Goal: Task Accomplishment & Management: Manage account settings

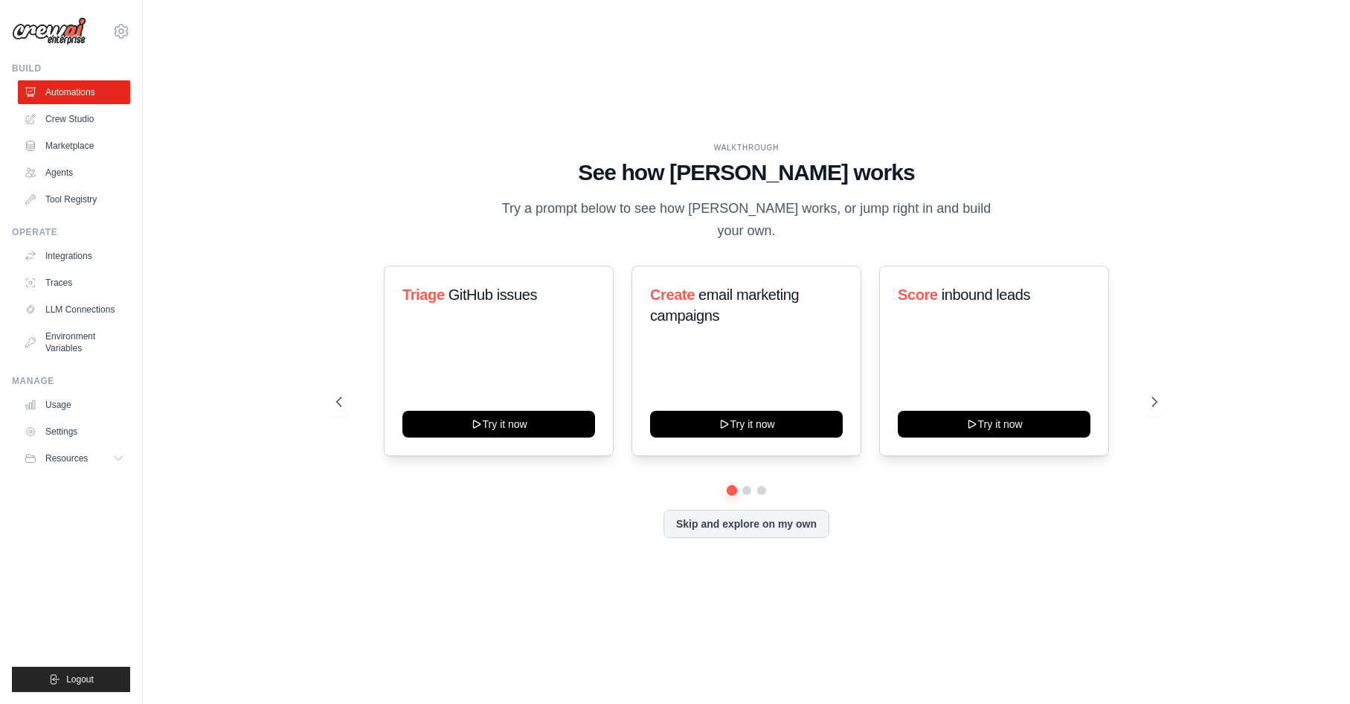
click at [289, 223] on div "WALKTHROUGH See how [PERSON_NAME] works Try a prompt below to see how [PERSON_N…" at bounding box center [747, 352] width 1160 height 674
click at [96, 310] on link "LLM Connections" at bounding box center [75, 310] width 112 height 24
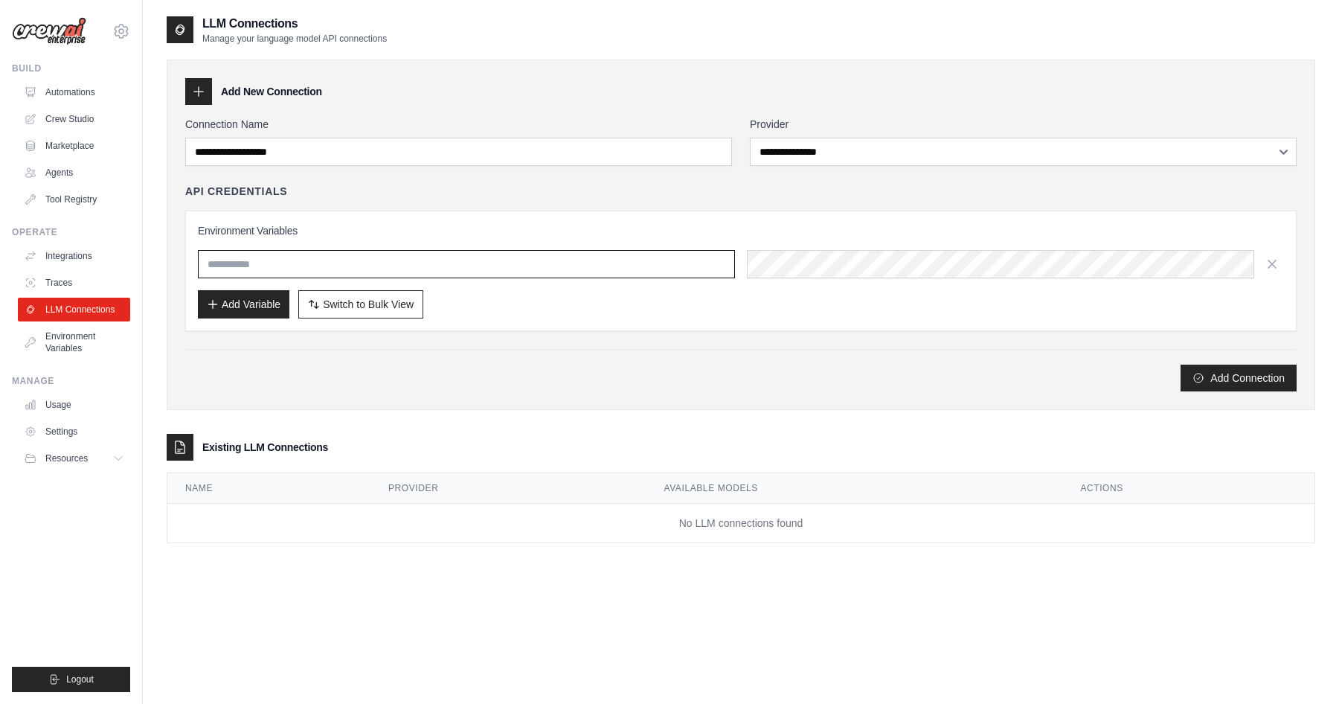
click at [249, 254] on input "text" at bounding box center [466, 264] width 537 height 28
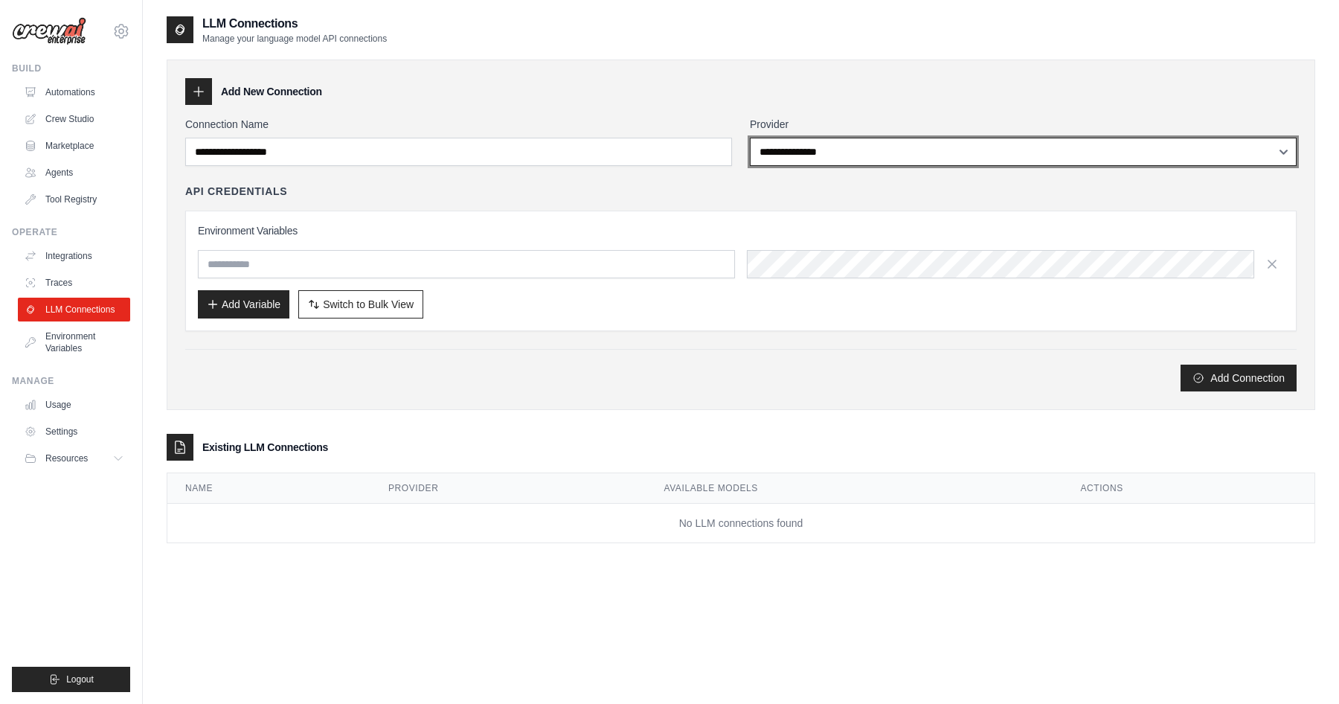
click at [922, 153] on select "**********" at bounding box center [1023, 152] width 547 height 28
select select "******"
click at [750, 138] on select "**********" at bounding box center [1023, 152] width 547 height 28
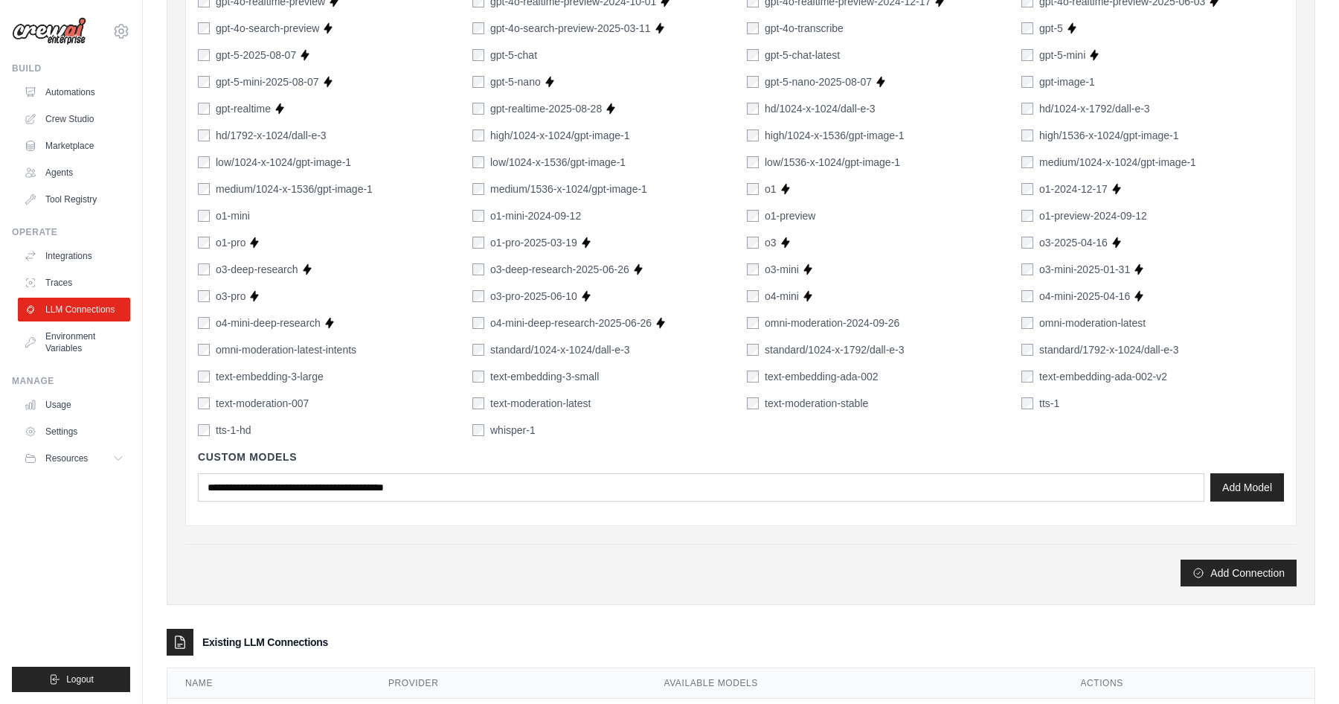
scroll to position [922, 0]
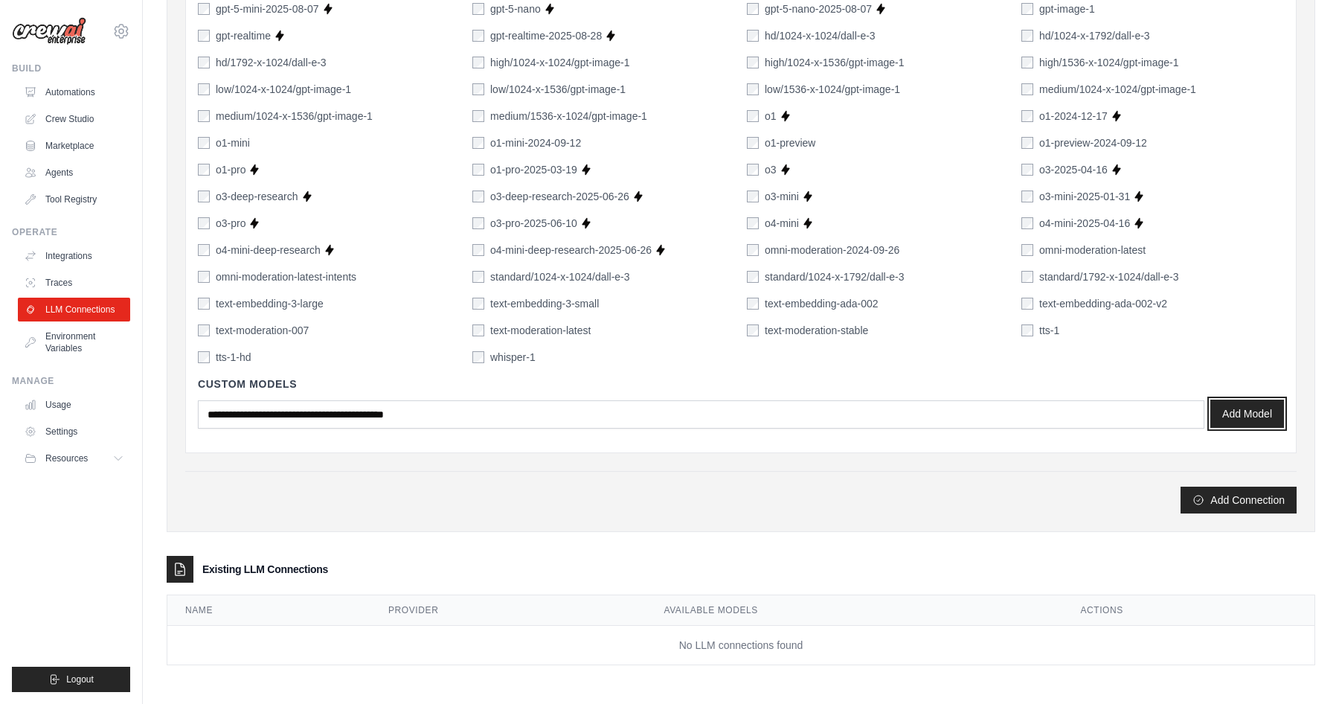
click at [1251, 410] on button "Add Model" at bounding box center [1248, 414] width 74 height 28
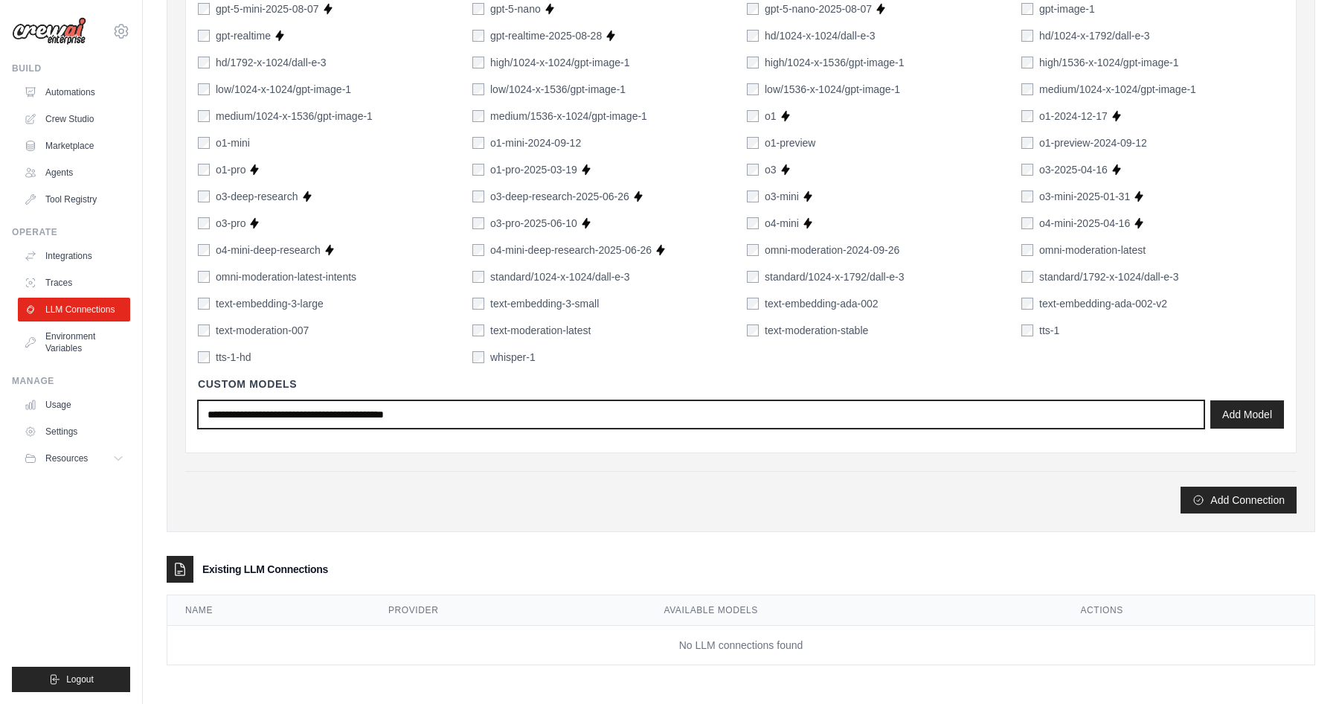
click at [511, 417] on input "text" at bounding box center [701, 414] width 1007 height 28
click at [563, 406] on input "text" at bounding box center [701, 414] width 1007 height 28
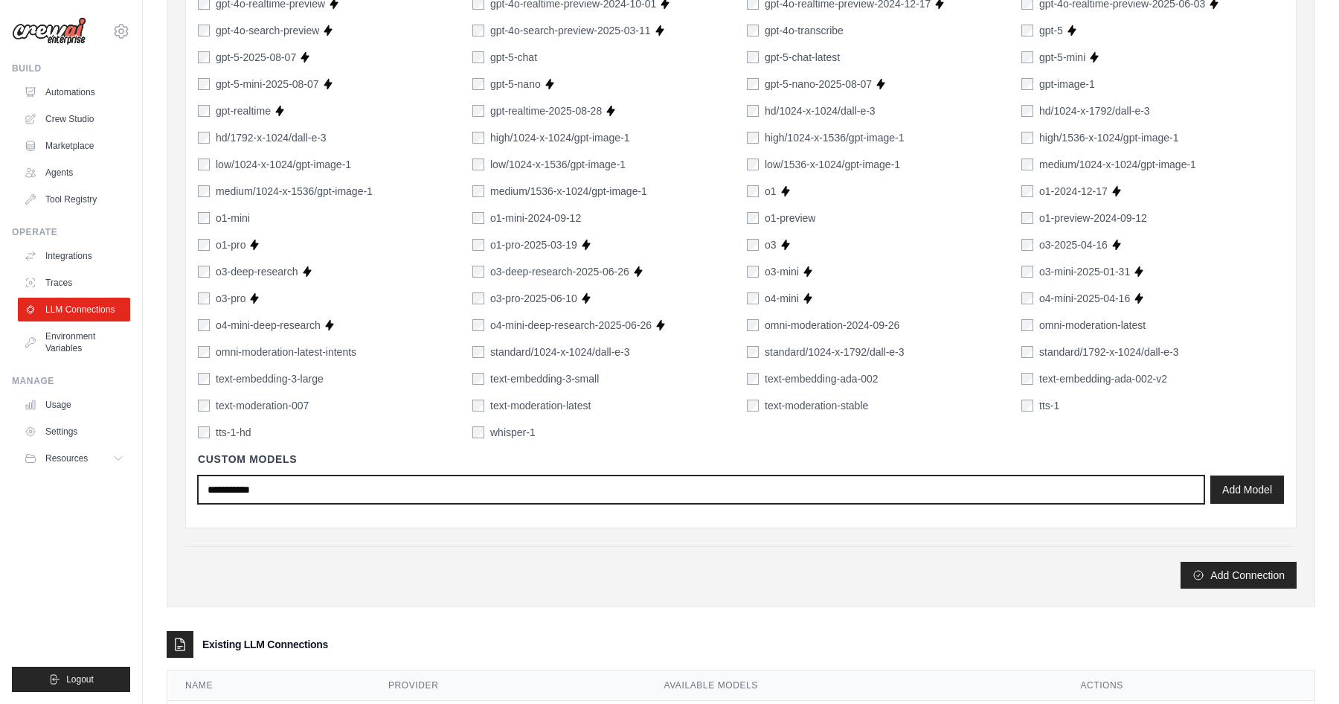
scroll to position [862, 0]
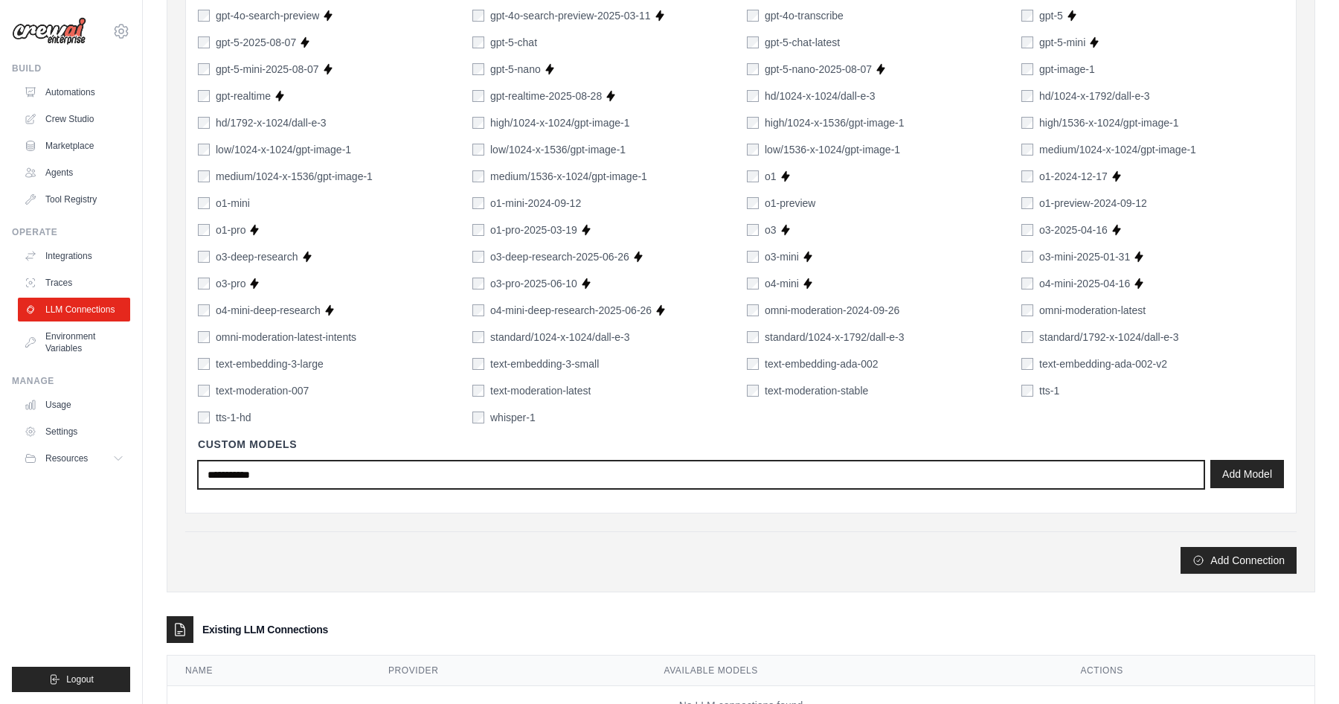
type input "**********"
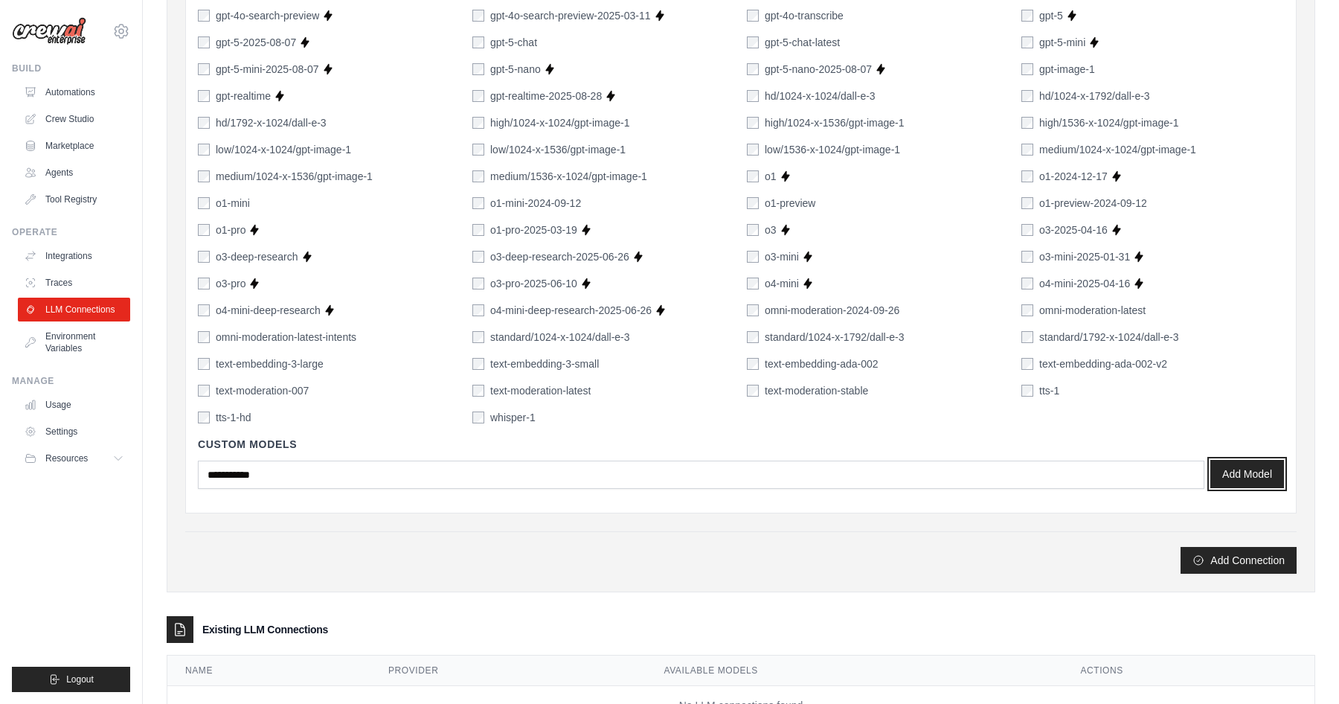
click at [1249, 464] on button "Add Model" at bounding box center [1248, 474] width 74 height 28
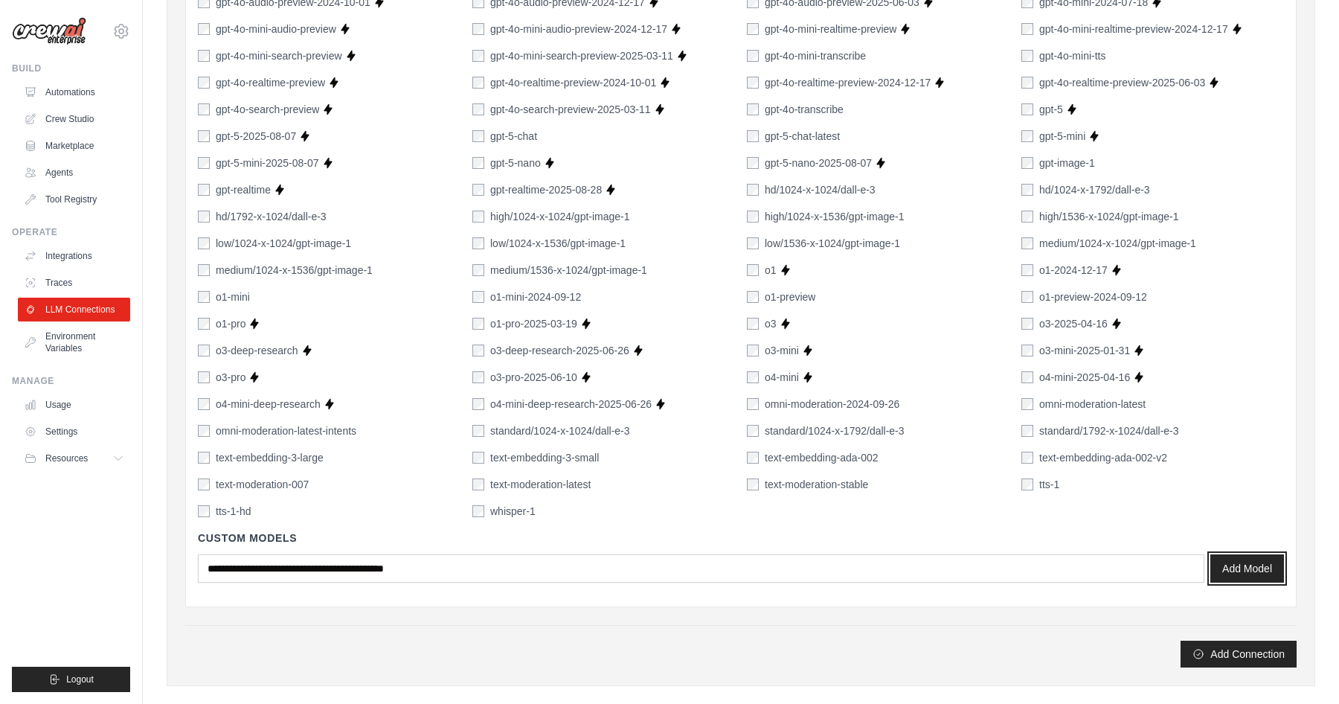
scroll to position [818, 0]
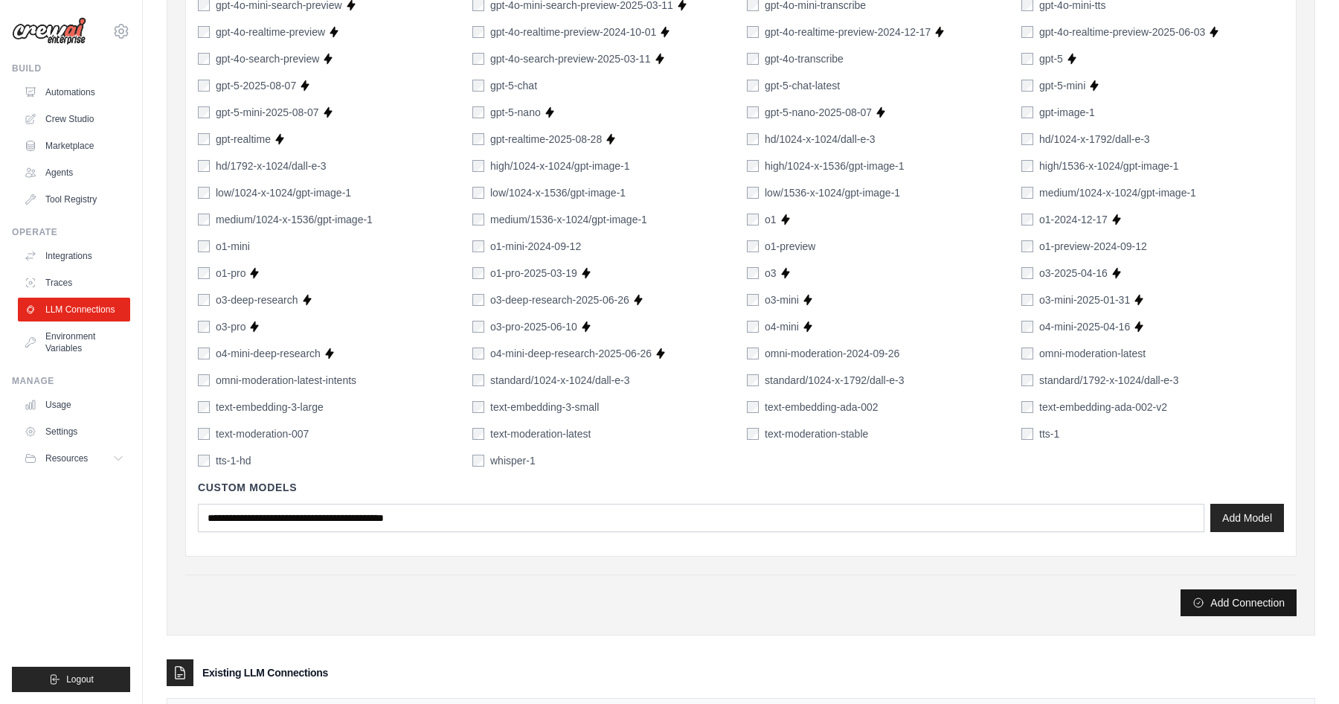
click at [1240, 607] on button "Add Connection" at bounding box center [1239, 602] width 116 height 27
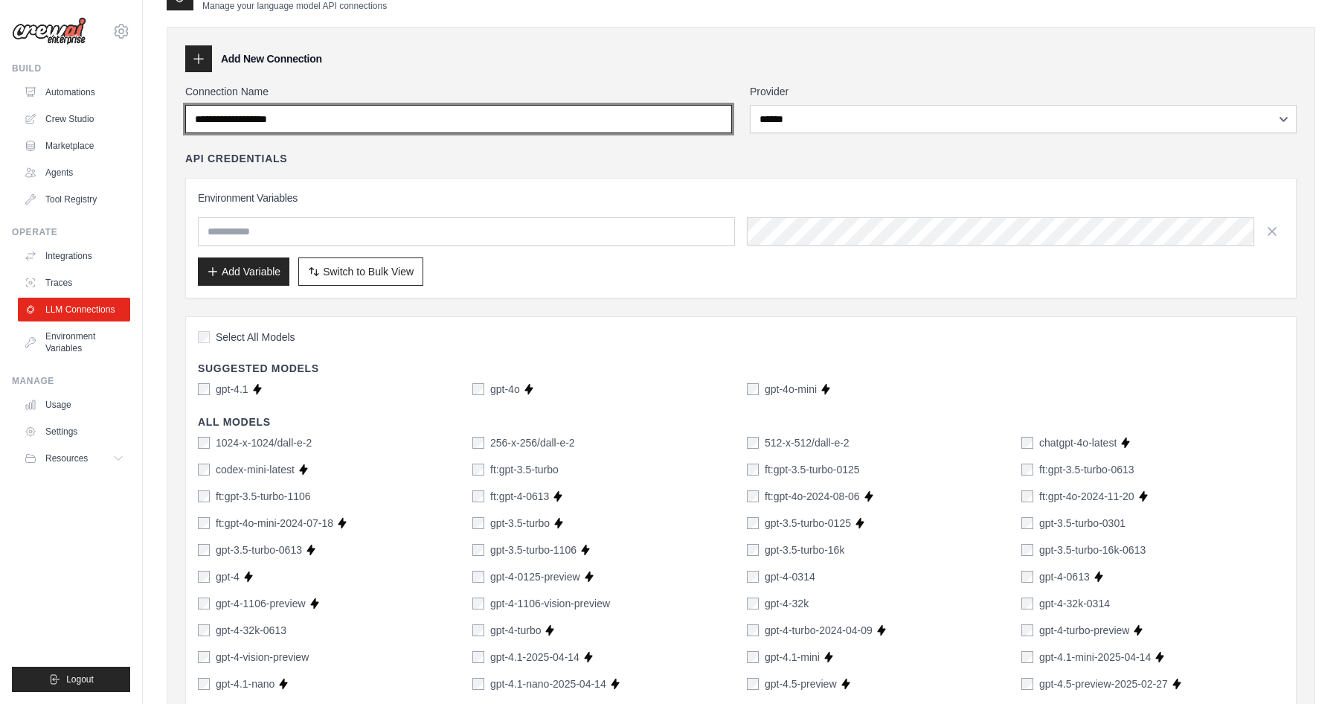
scroll to position [0, 0]
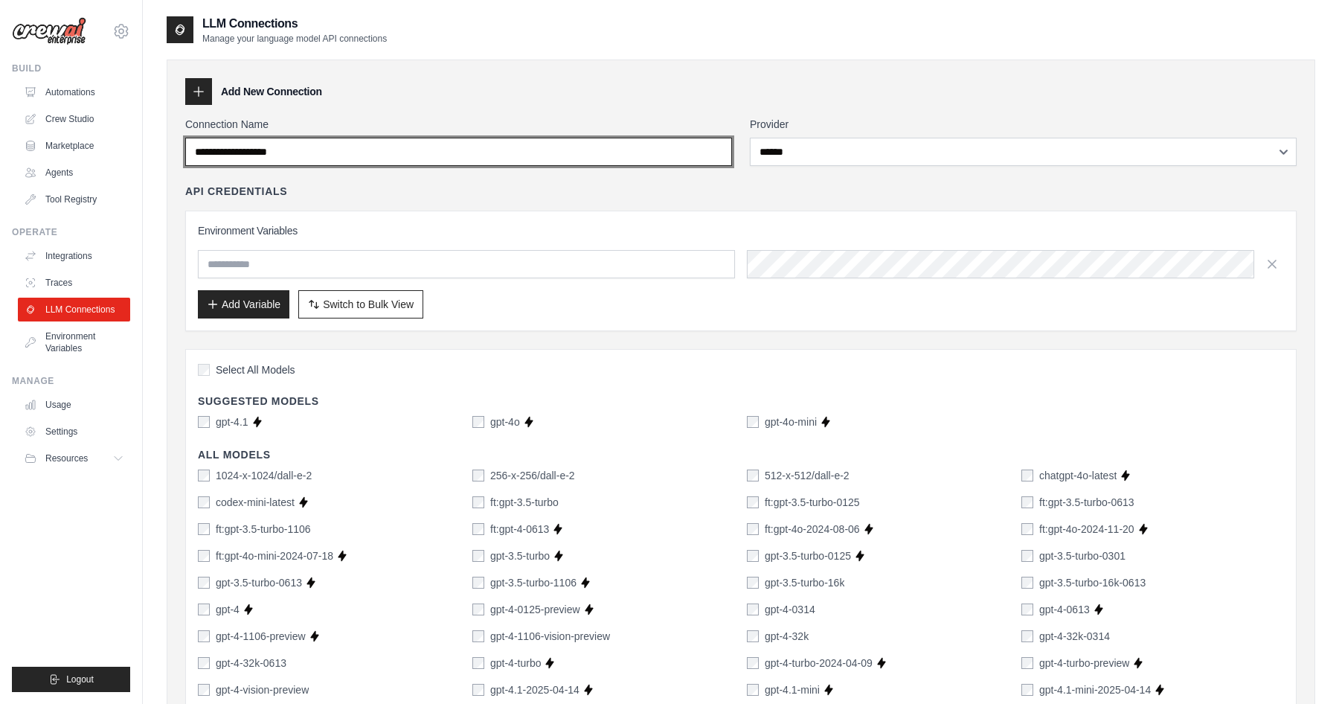
click at [320, 156] on input "Connection Name" at bounding box center [458, 152] width 547 height 28
drag, startPoint x: 343, startPoint y: 148, endPoint x: 63, endPoint y: 149, distance: 280.5
click at [336, 152] on input "Connection Name" at bounding box center [458, 152] width 547 height 28
type input "*"
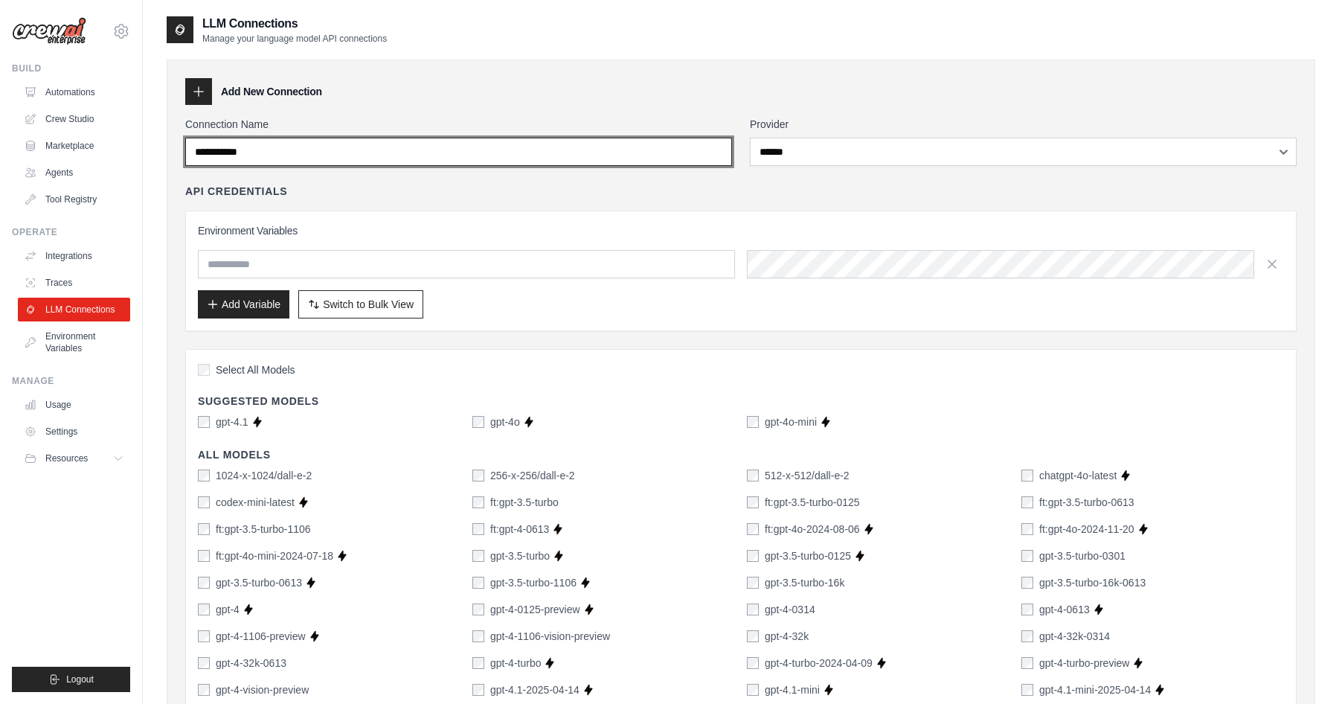
type input "**********"
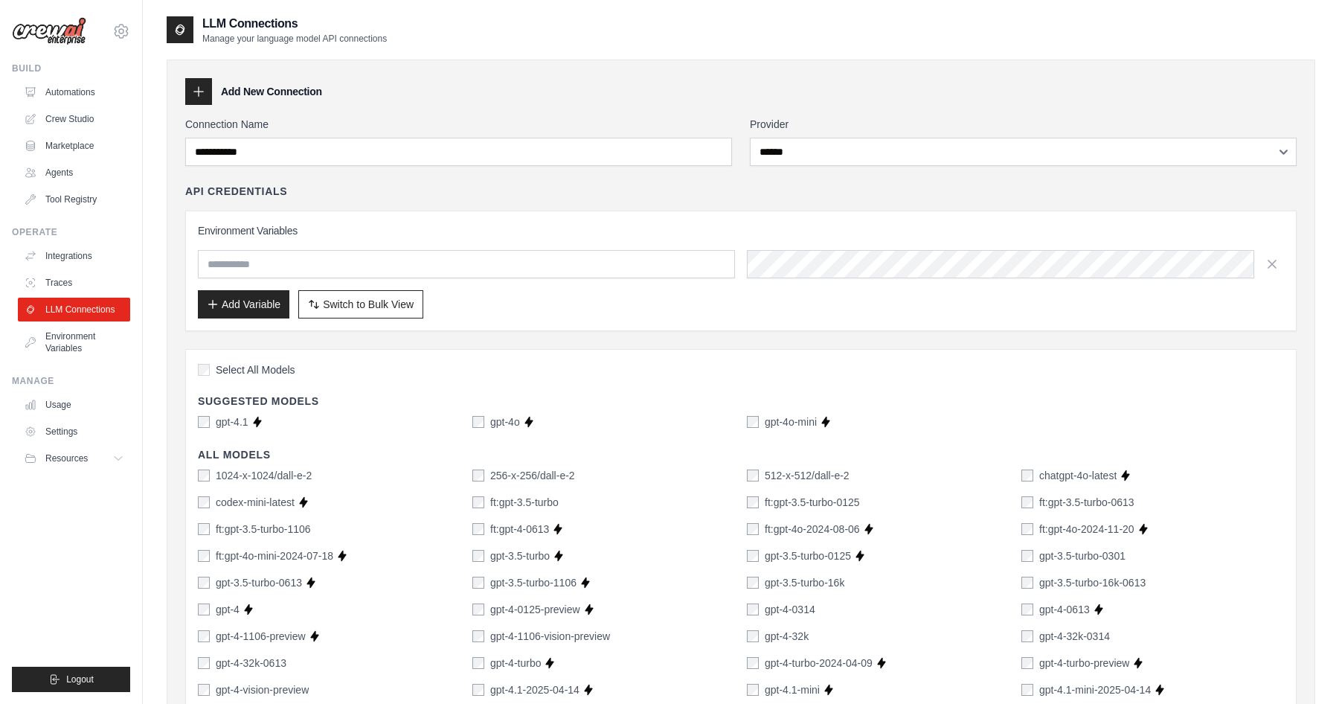
click at [552, 211] on div "Environment Variables Add Variable Switch to Bulk View Switch to Table View" at bounding box center [741, 271] width 1112 height 121
click at [287, 261] on input "text" at bounding box center [466, 264] width 537 height 28
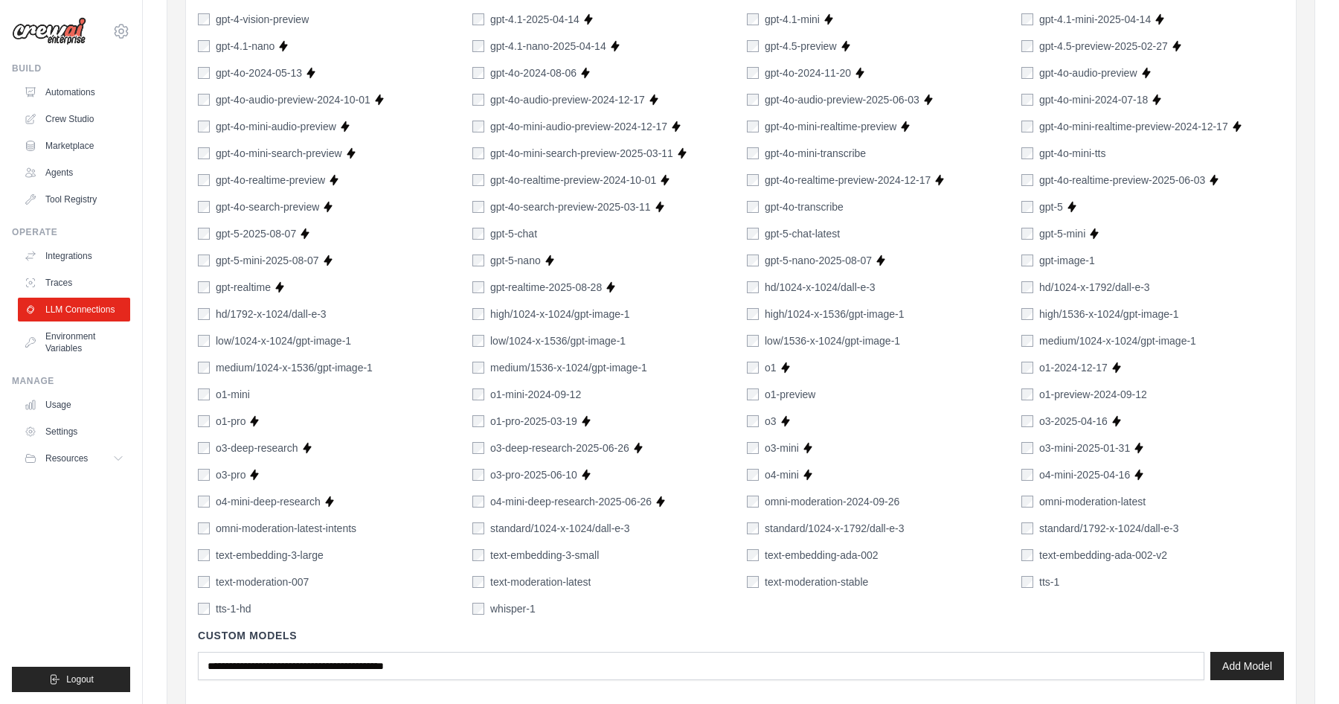
scroll to position [922, 0]
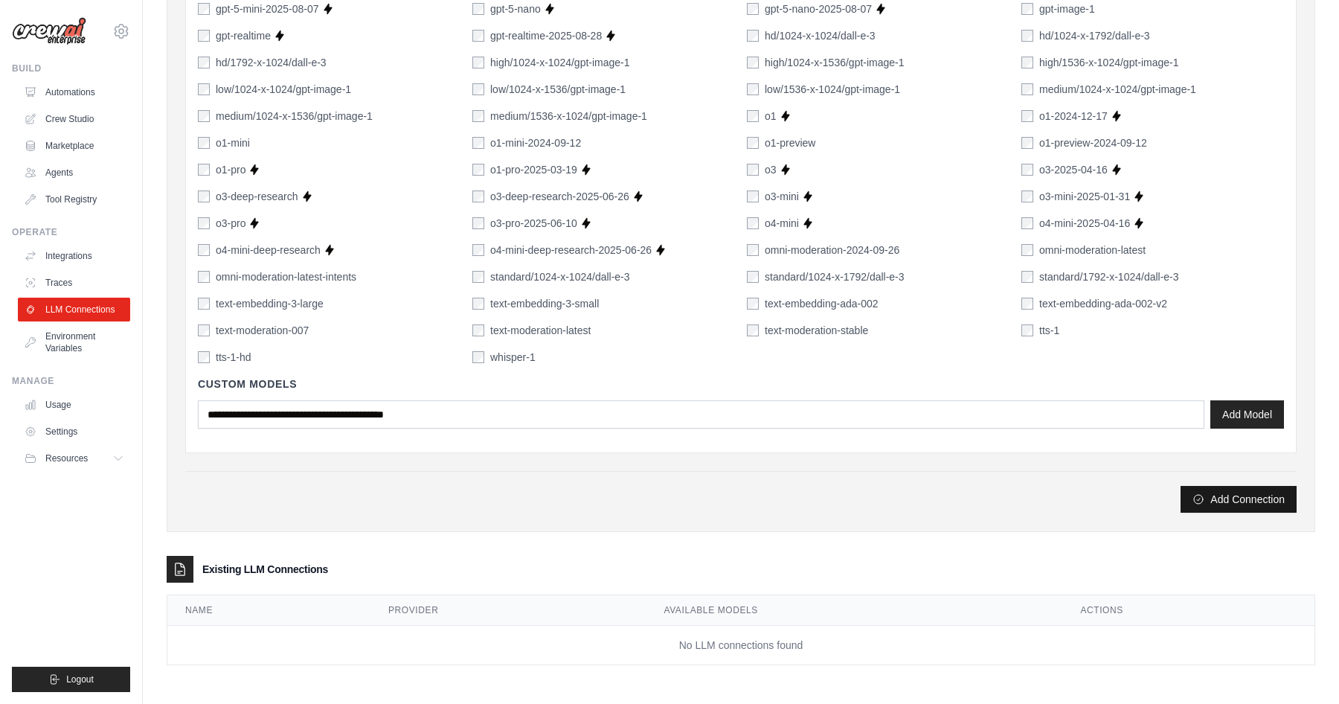
click at [1240, 495] on button "Add Connection" at bounding box center [1239, 499] width 116 height 27
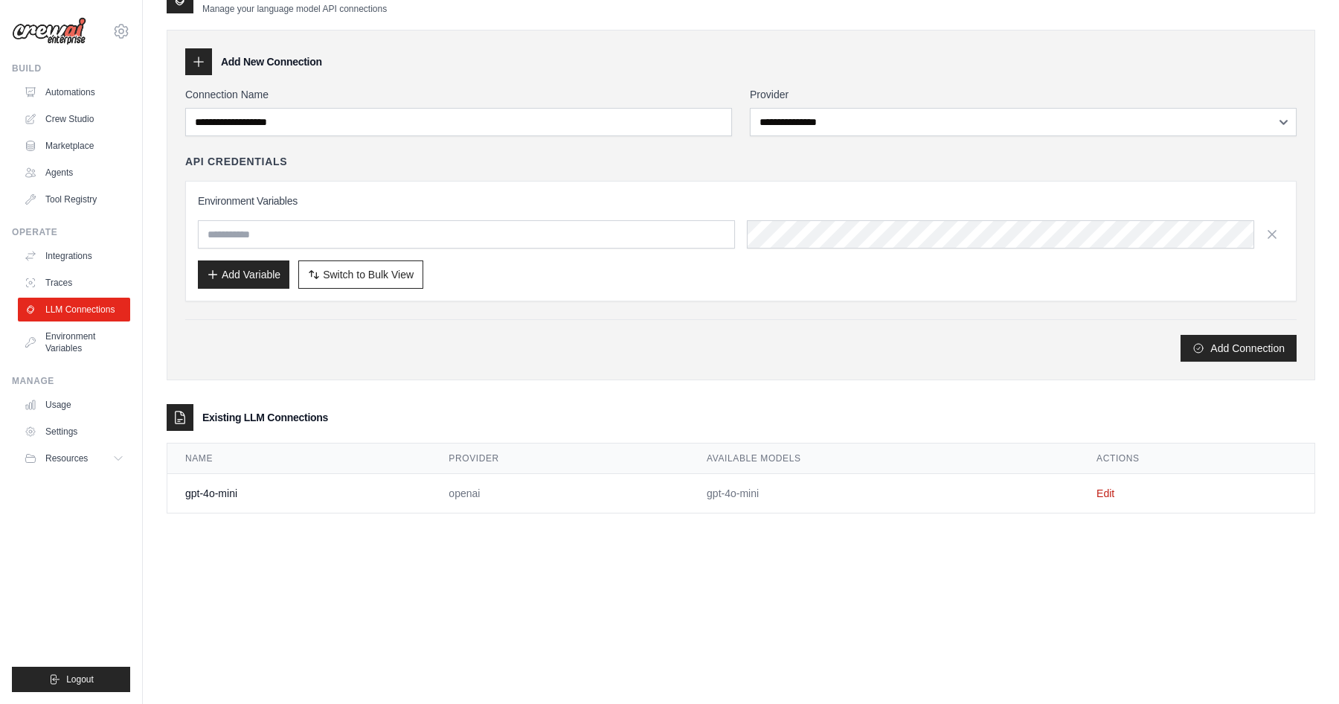
scroll to position [0, 0]
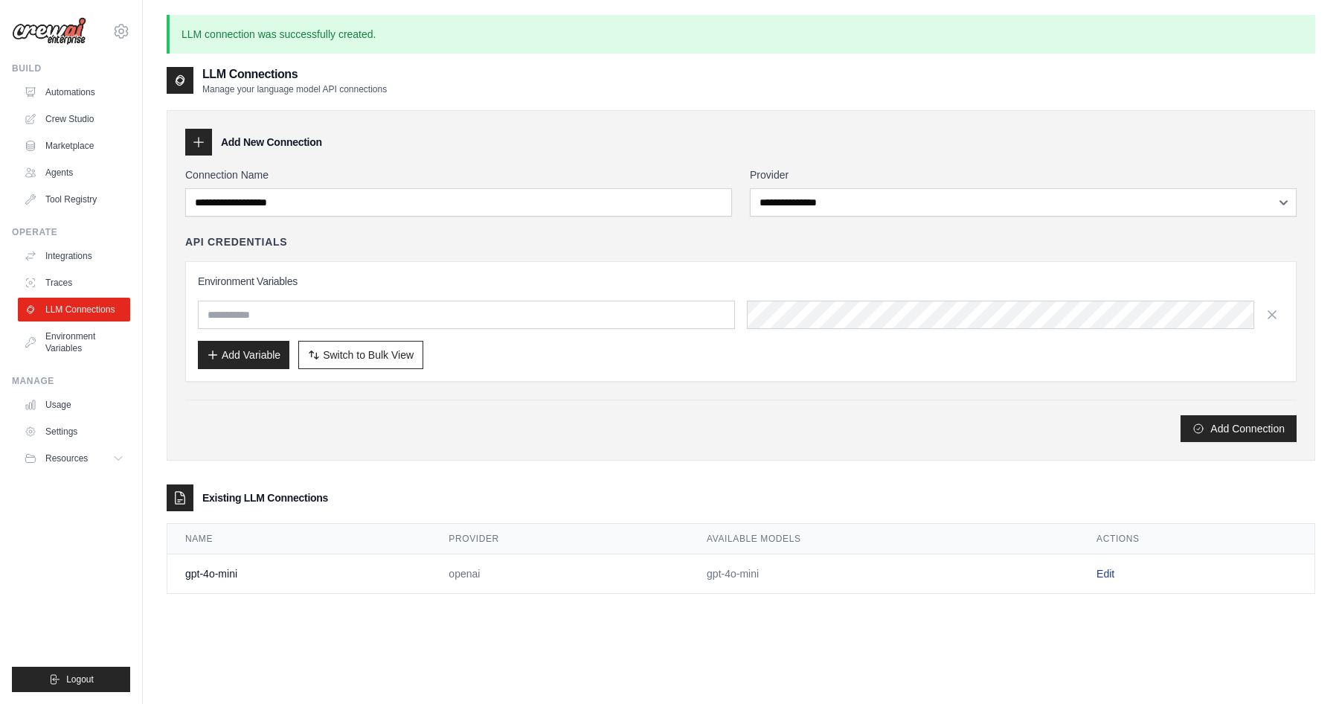
click at [1103, 574] on link "Edit" at bounding box center [1106, 574] width 18 height 12
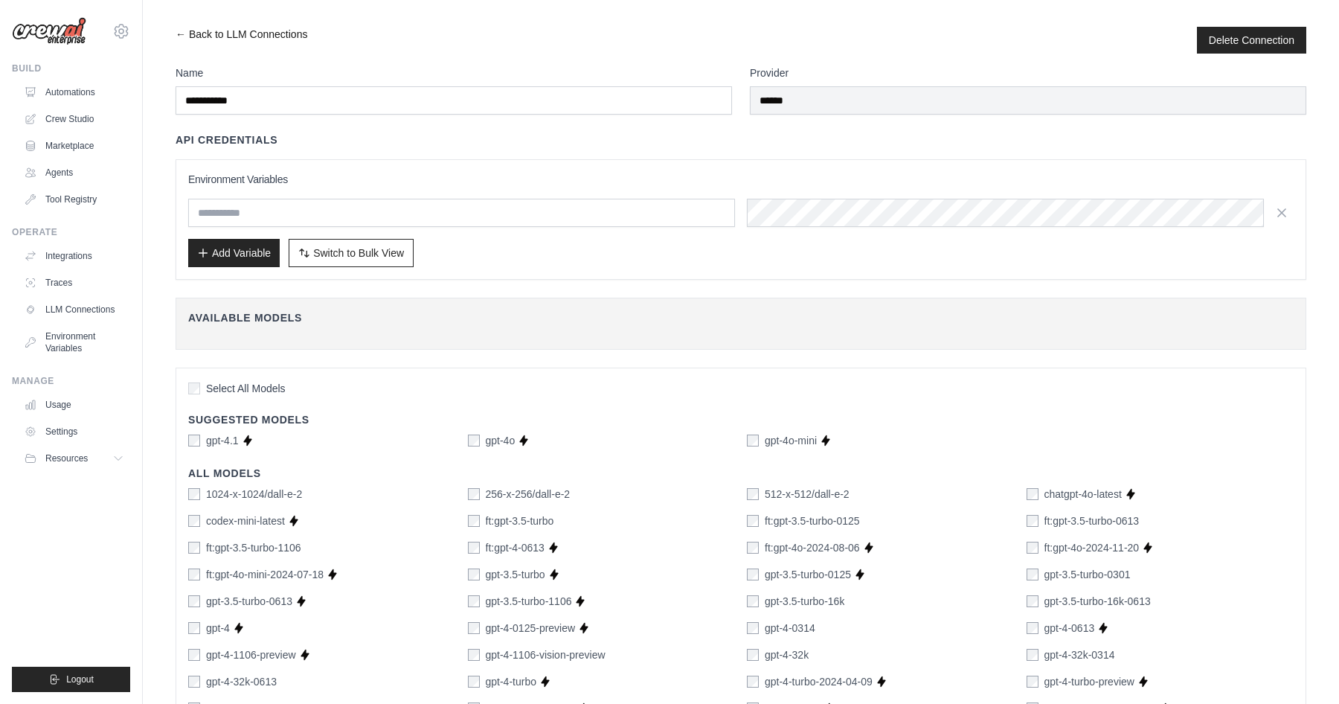
click at [185, 34] on link "← Back to LLM Connections" at bounding box center [242, 40] width 132 height 27
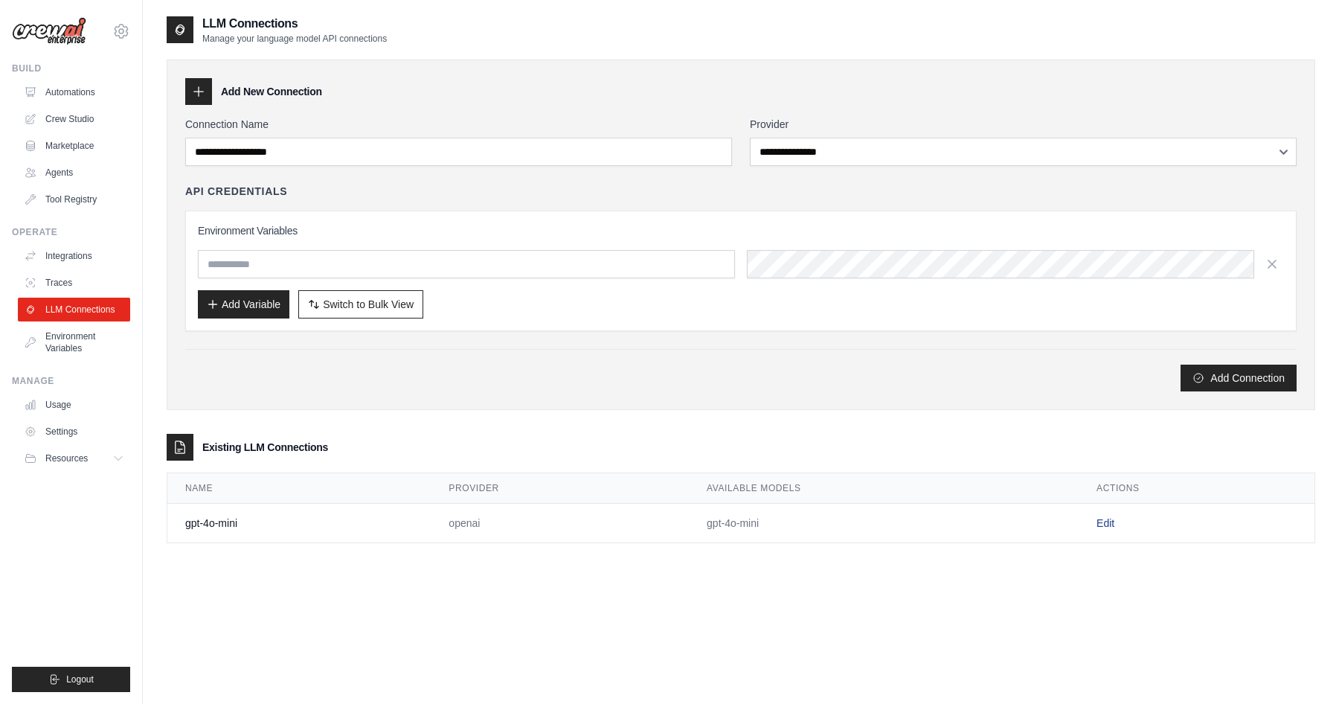
click at [1104, 522] on link "Edit" at bounding box center [1106, 523] width 18 height 12
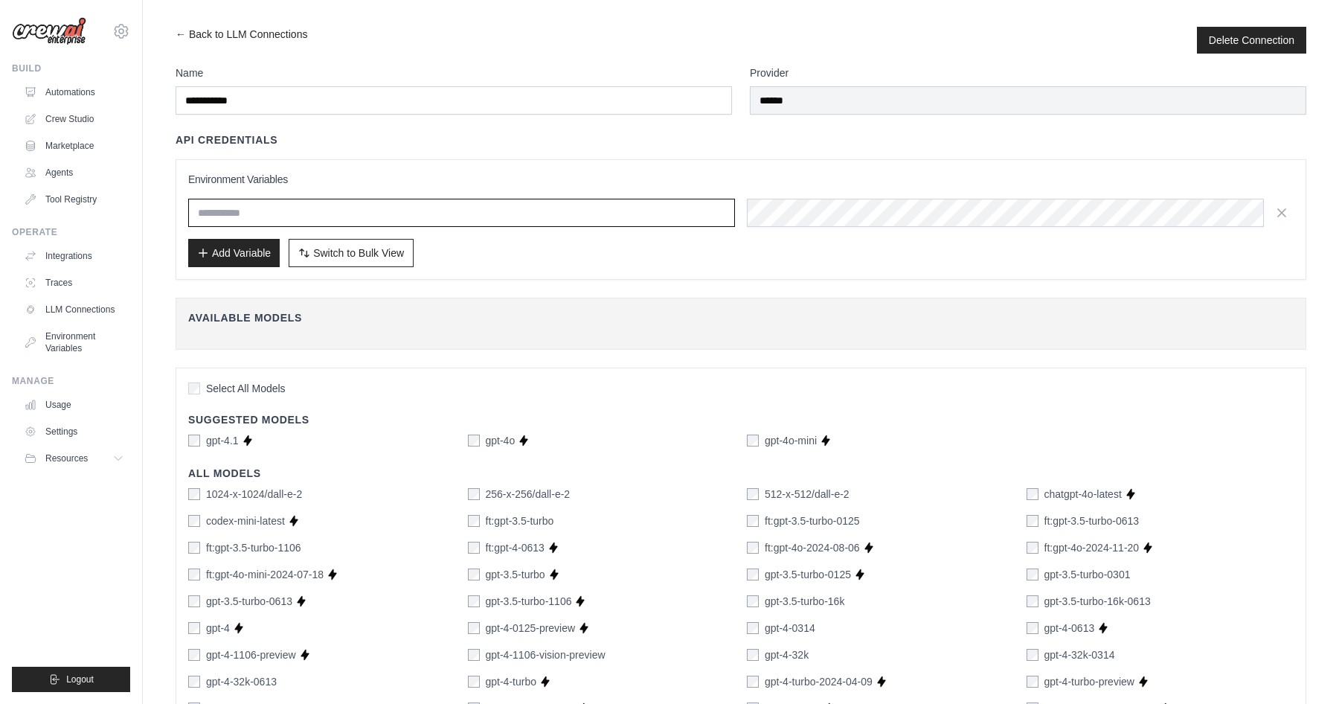
click at [233, 205] on input "text" at bounding box center [461, 213] width 547 height 28
type input "*"
type input "**********"
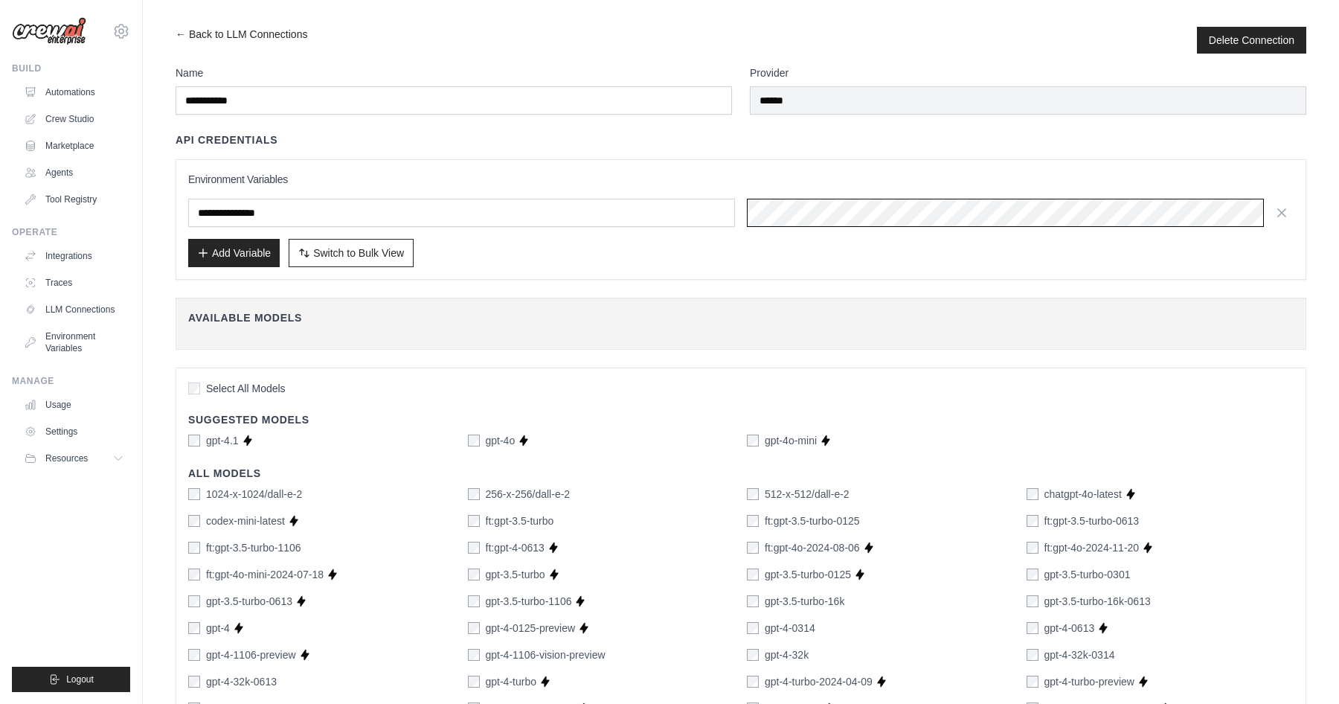
scroll to position [0, 441]
click at [251, 257] on button "Add Variable" at bounding box center [234, 252] width 92 height 28
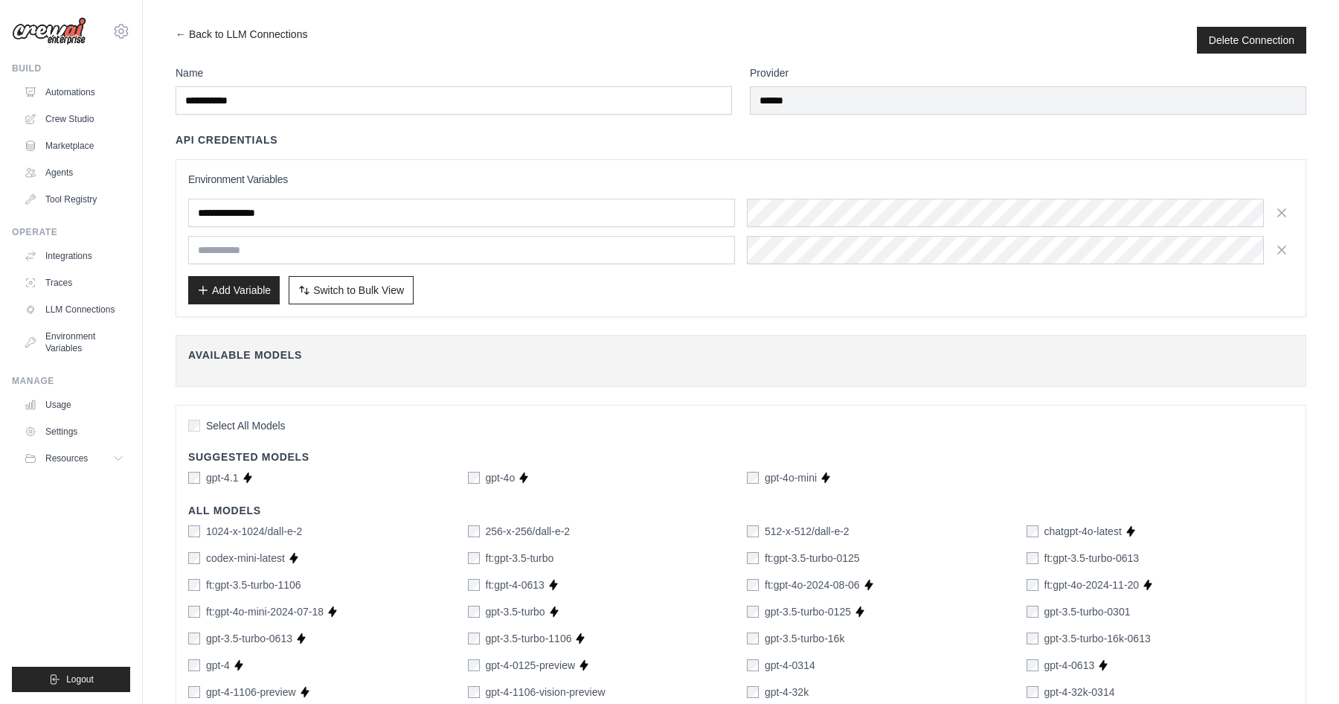
click at [542, 288] on div "Add Variable Switch to Bulk View Switch to Table View" at bounding box center [741, 290] width 1106 height 28
click at [1280, 251] on icon "button" at bounding box center [1281, 249] width 7 height 7
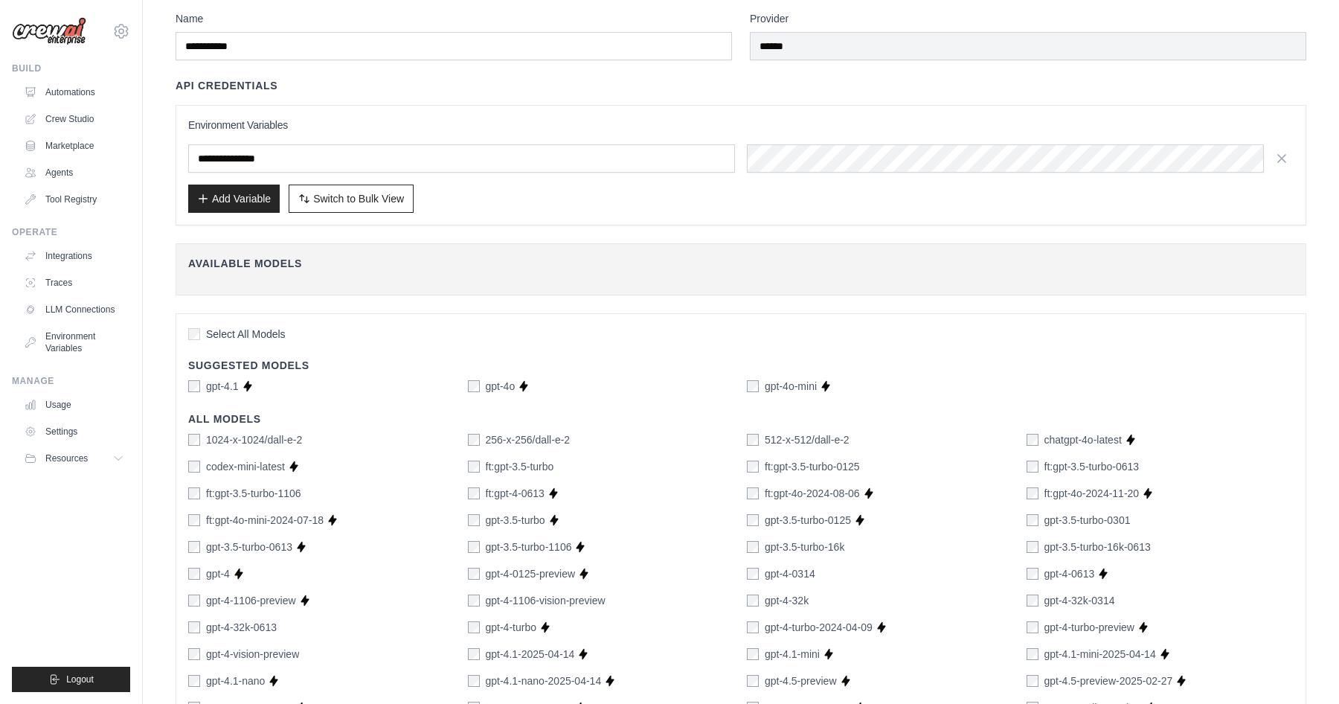
scroll to position [0, 0]
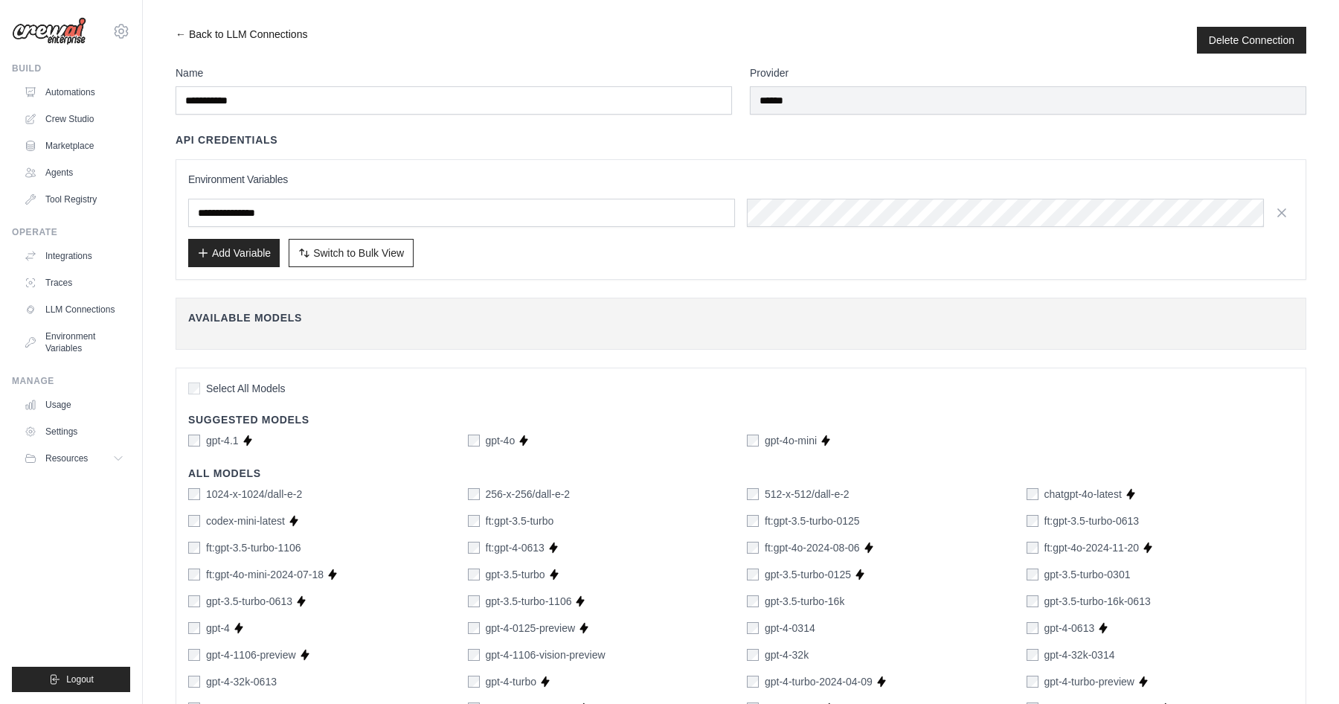
click at [186, 34] on link "← Back to LLM Connections" at bounding box center [242, 40] width 132 height 27
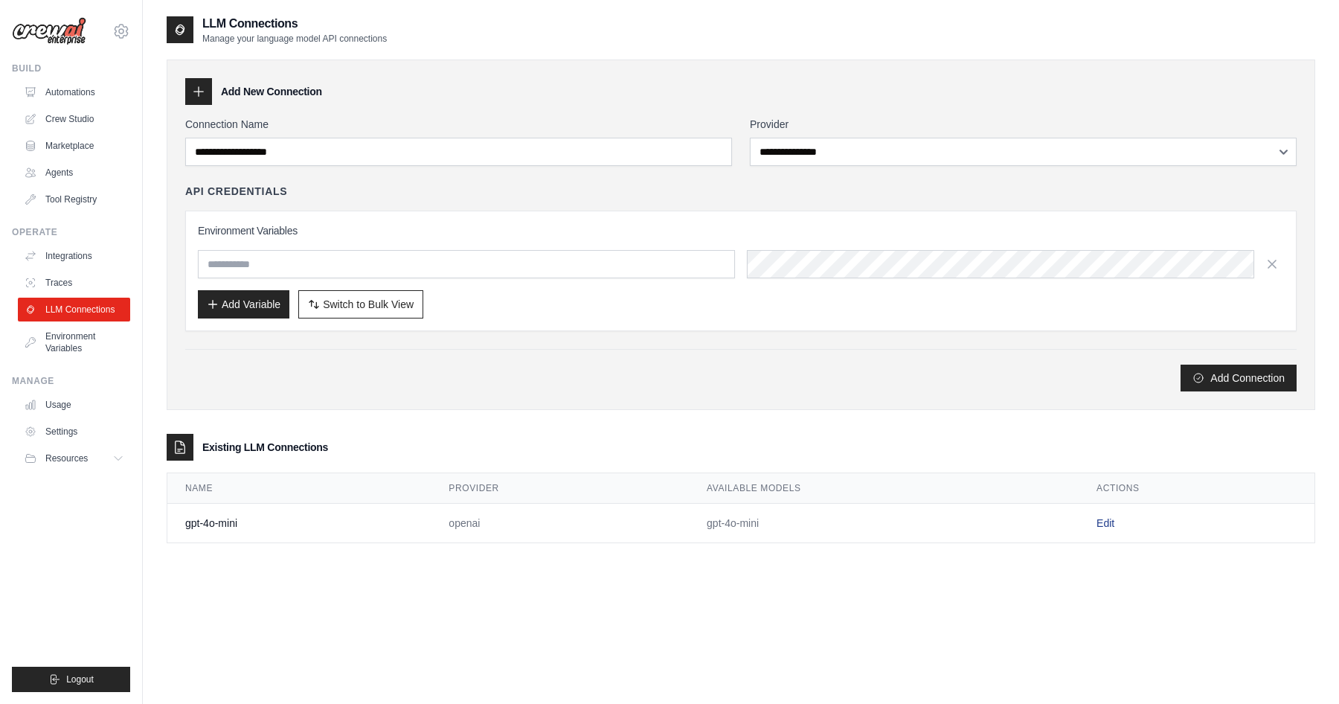
click at [1108, 522] on link "Edit" at bounding box center [1106, 523] width 18 height 12
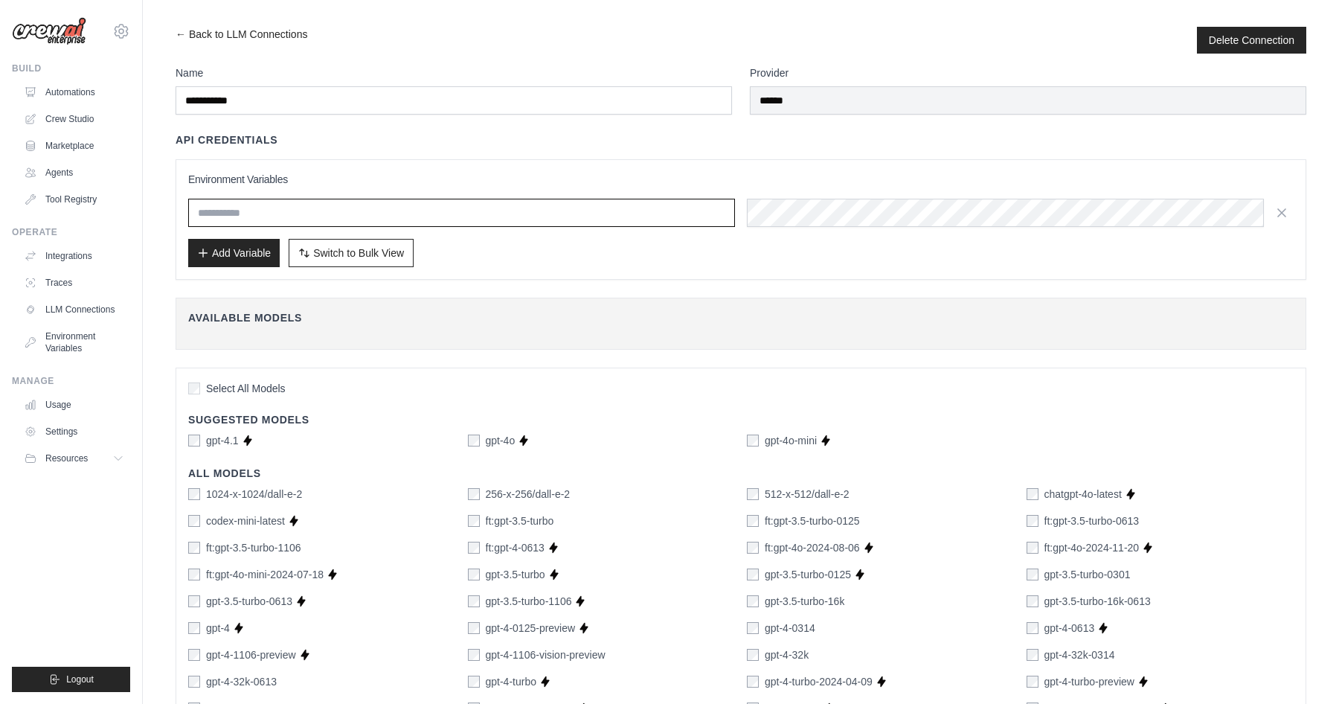
click at [303, 217] on input "text" at bounding box center [461, 213] width 547 height 28
click at [278, 311] on h4 "Available Models" at bounding box center [741, 317] width 1106 height 15
click at [278, 314] on h4 "Available Models" at bounding box center [741, 317] width 1106 height 15
click at [217, 205] on input "text" at bounding box center [461, 213] width 547 height 28
type input "*"
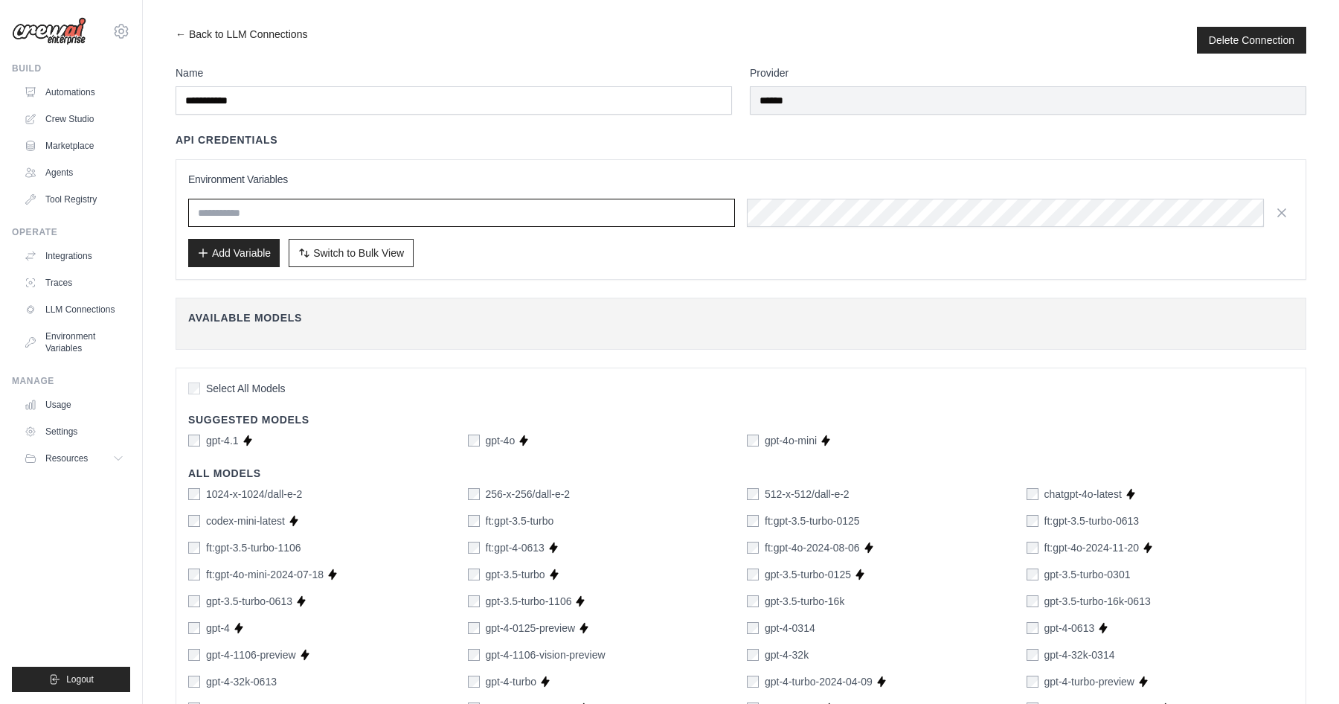
click at [301, 211] on input "text" at bounding box center [461, 213] width 547 height 28
type input "**********"
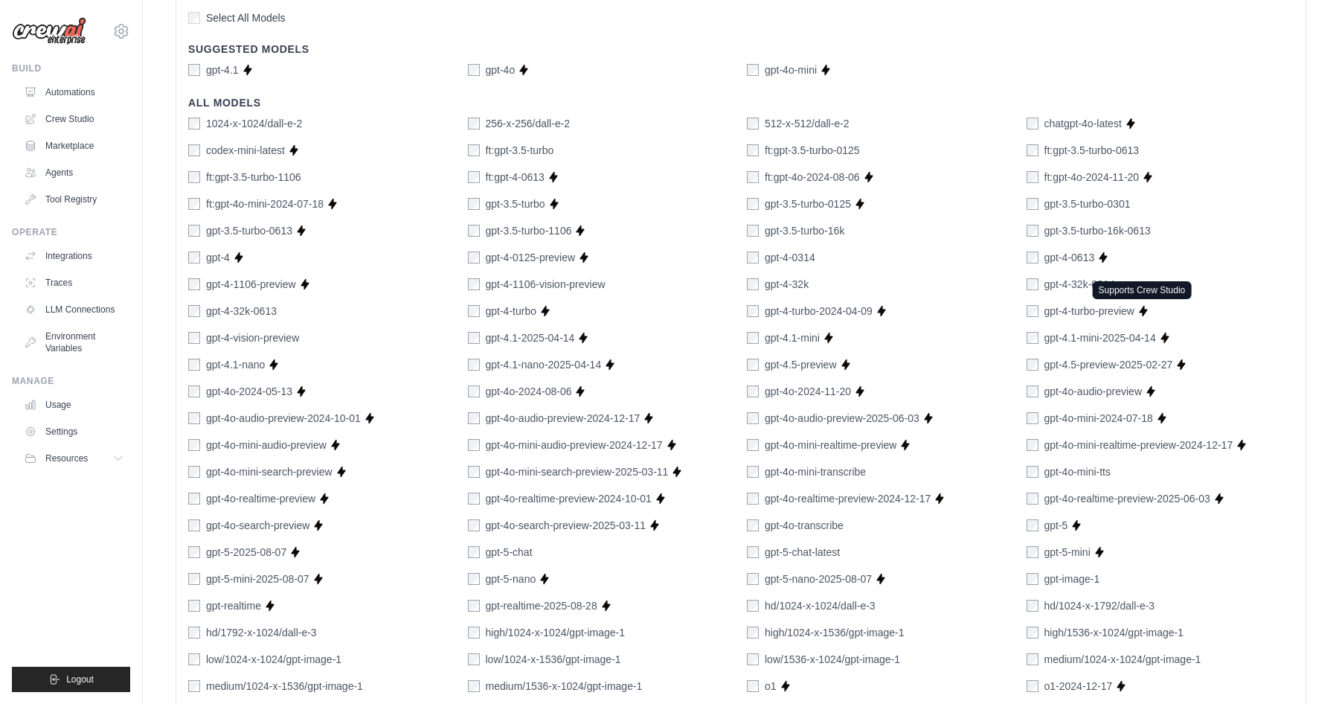
scroll to position [765, 0]
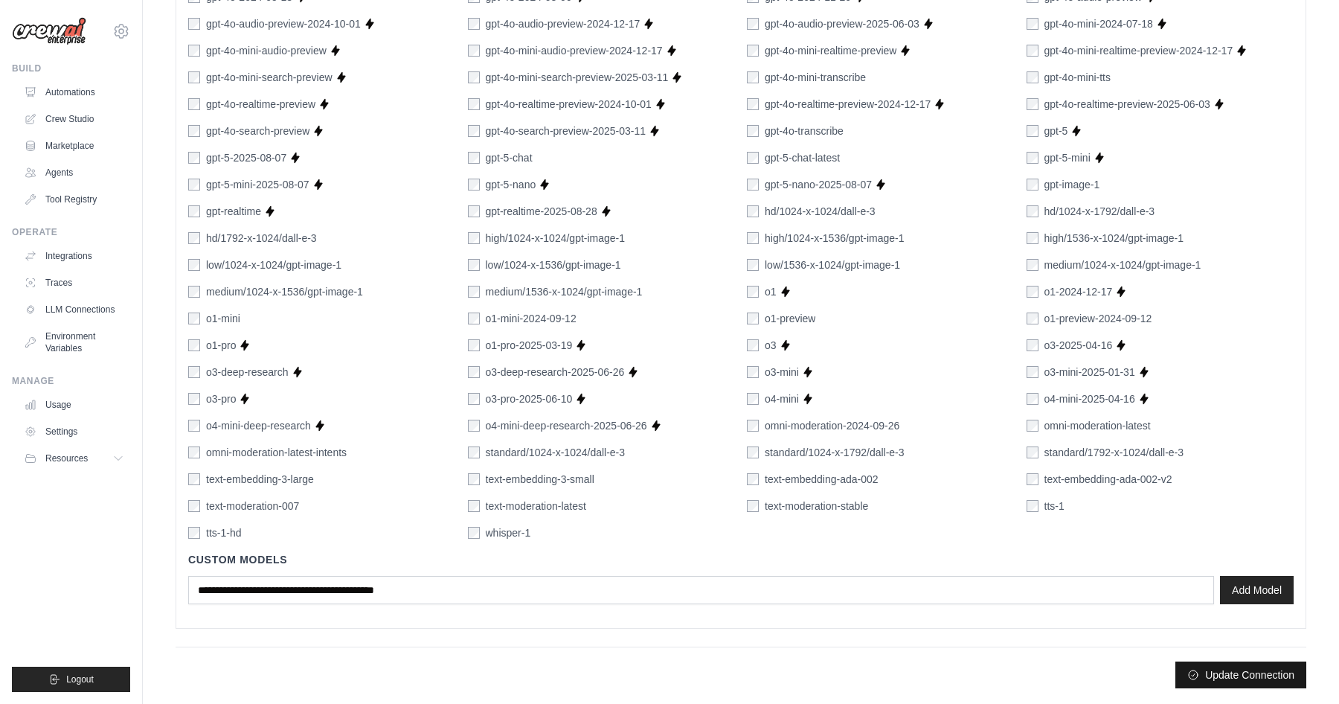
click at [1239, 676] on button "Update Connection" at bounding box center [1241, 674] width 131 height 27
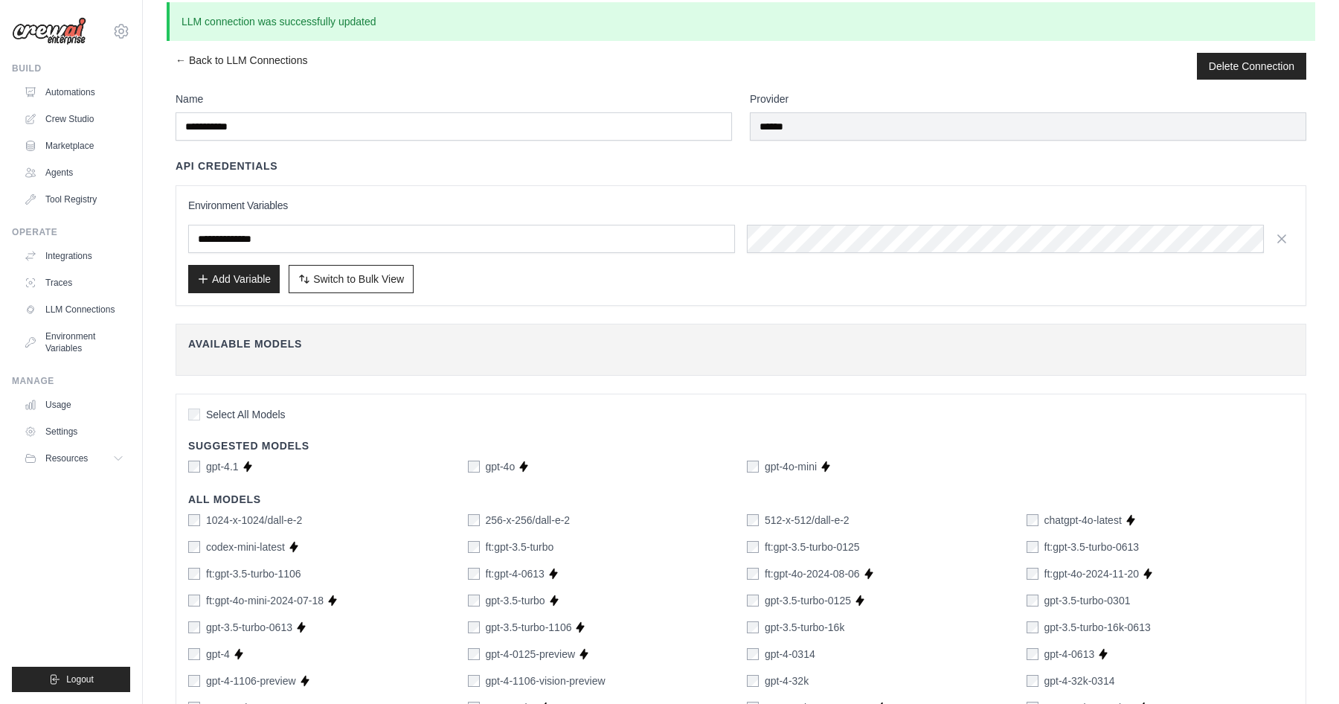
scroll to position [0, 0]
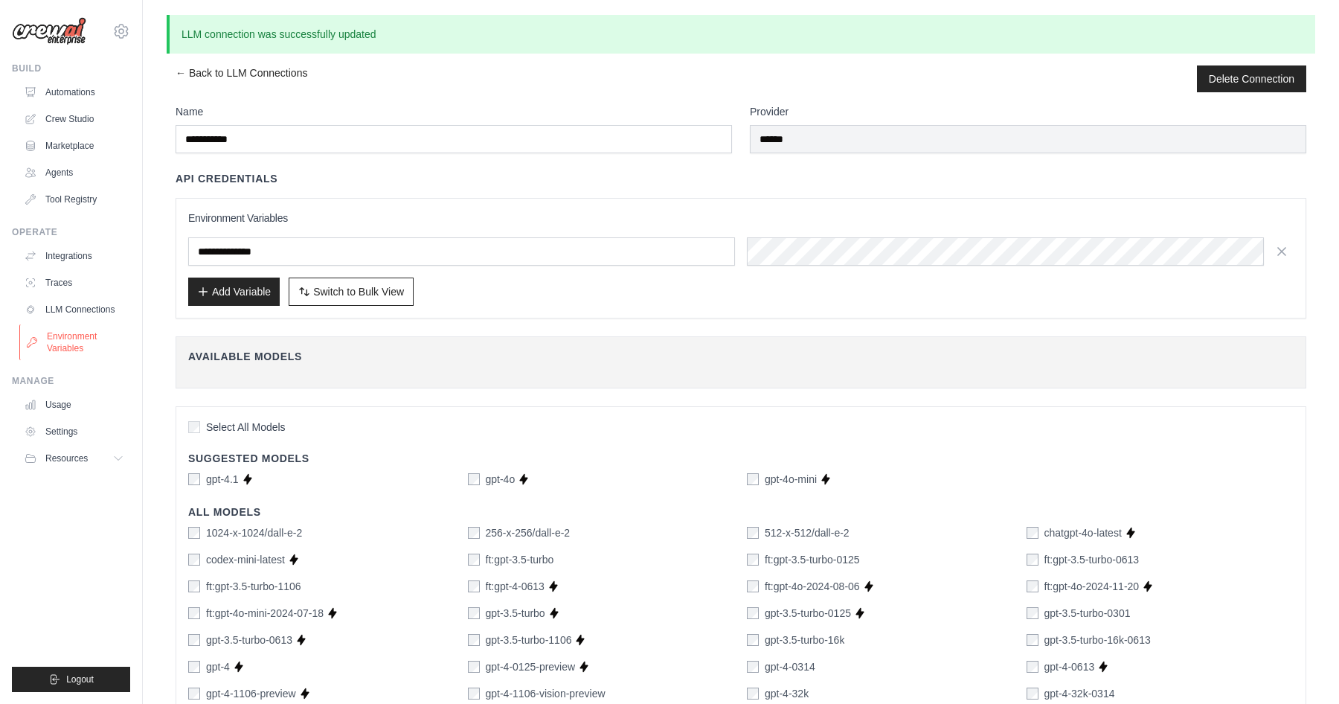
click at [74, 346] on link "Environment Variables" at bounding box center [75, 342] width 112 height 36
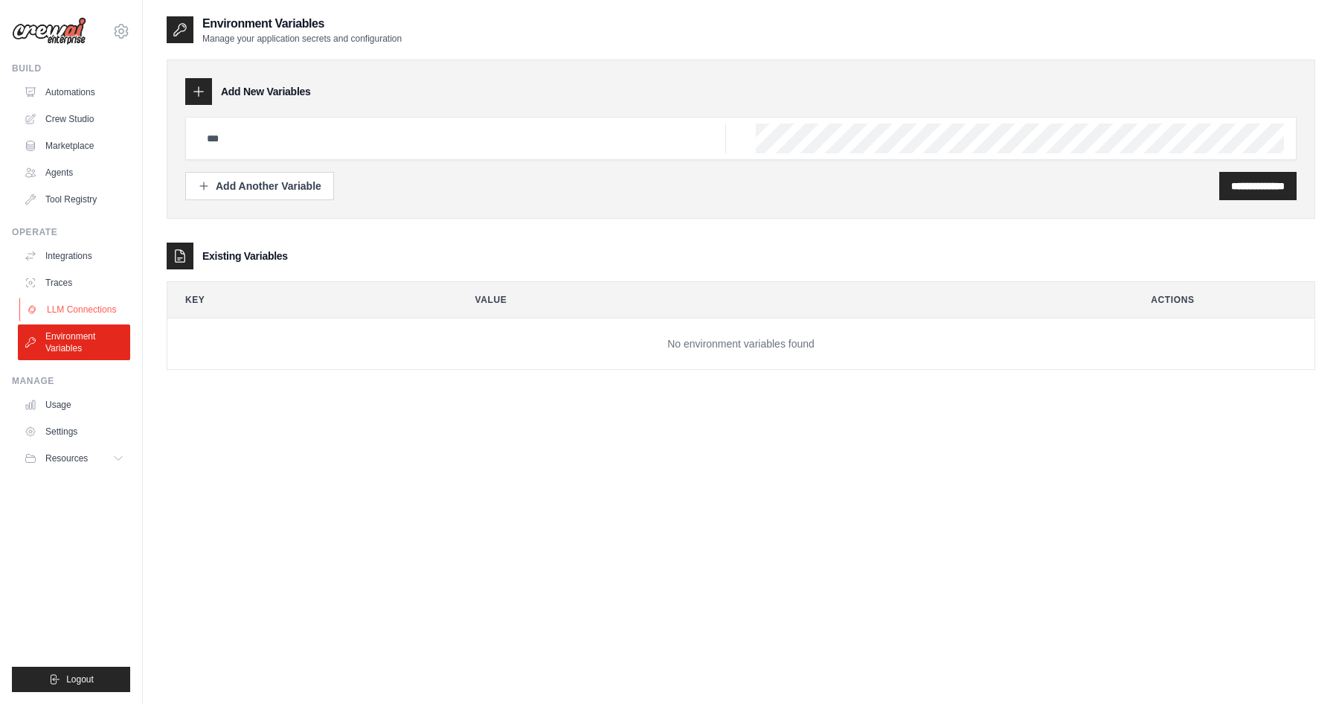
click at [94, 316] on link "LLM Connections" at bounding box center [75, 310] width 112 height 24
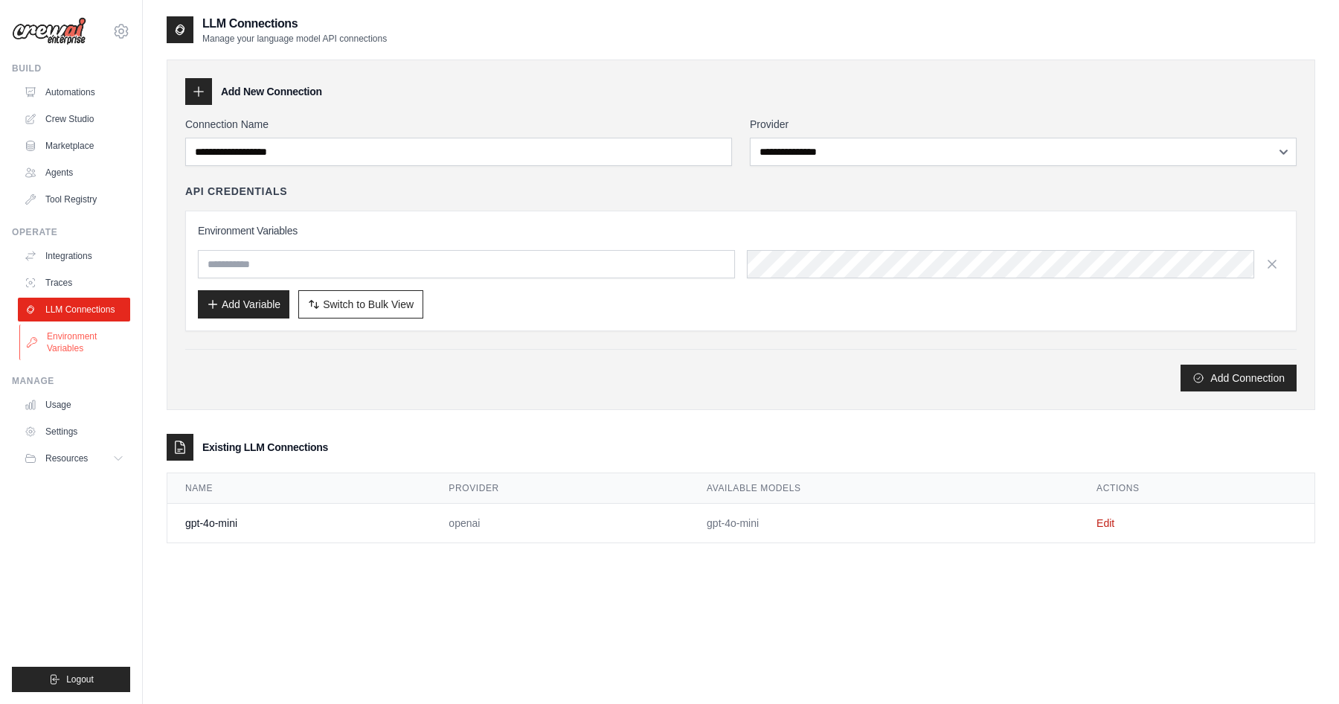
click at [88, 342] on link "Environment Variables" at bounding box center [75, 342] width 112 height 36
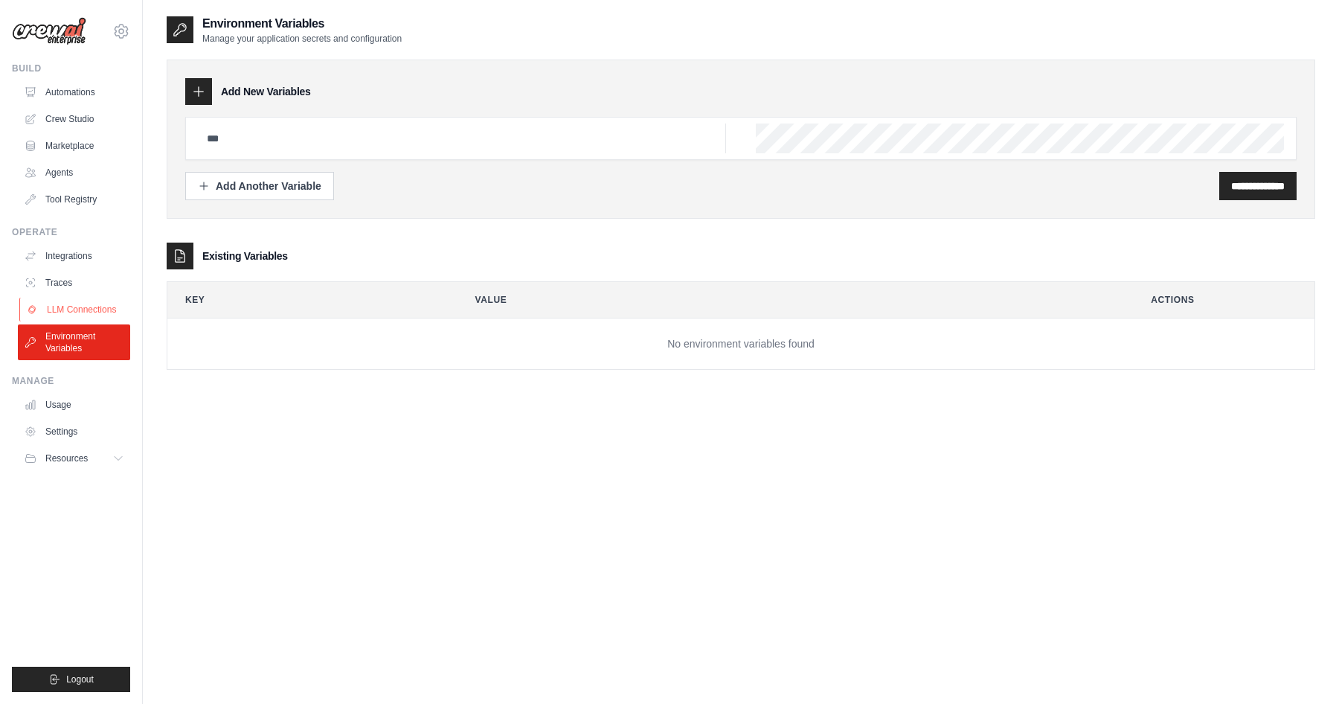
click at [92, 307] on link "LLM Connections" at bounding box center [75, 310] width 112 height 24
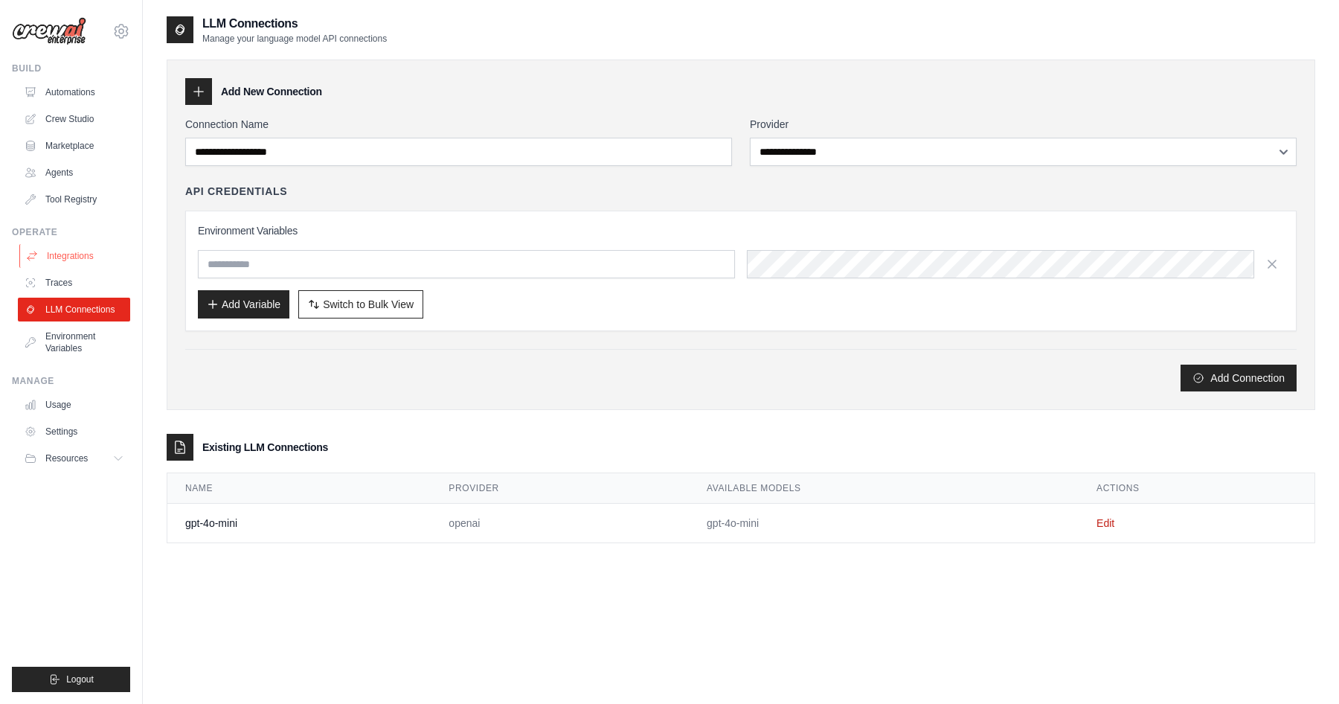
click at [74, 263] on link "Integrations" at bounding box center [75, 256] width 112 height 24
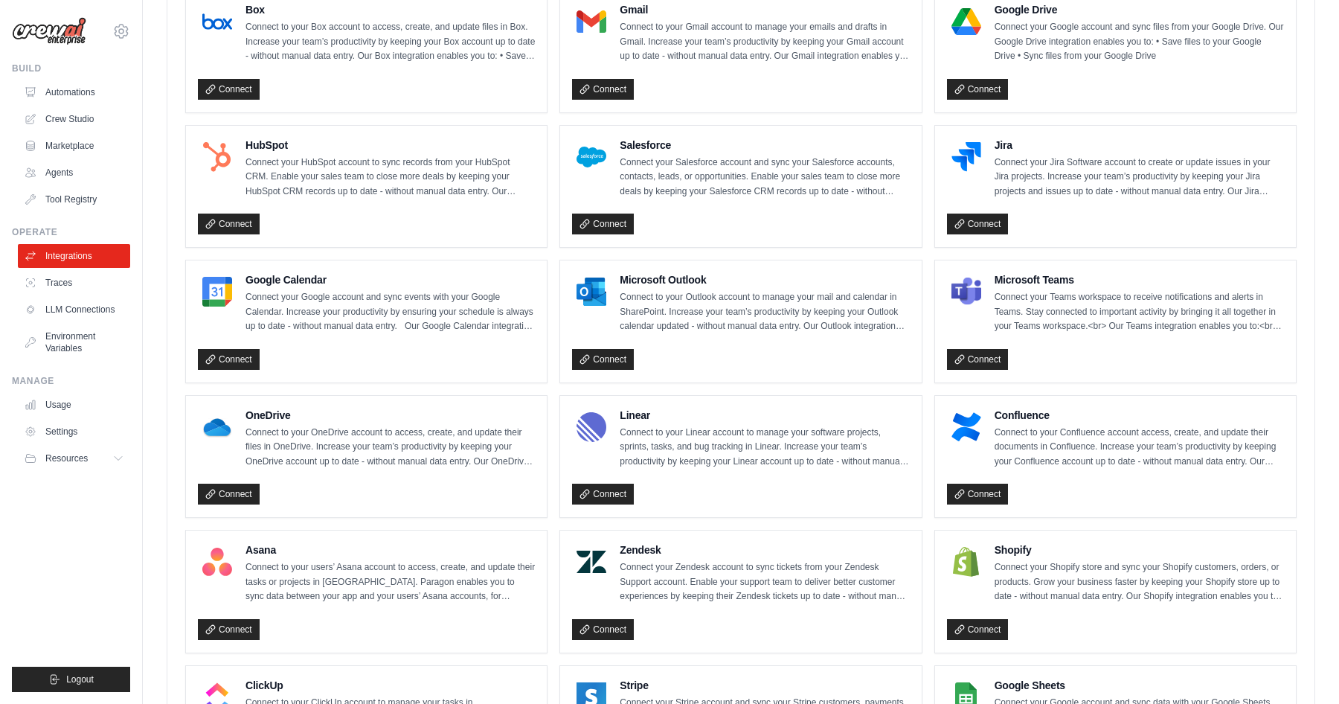
scroll to position [420, 0]
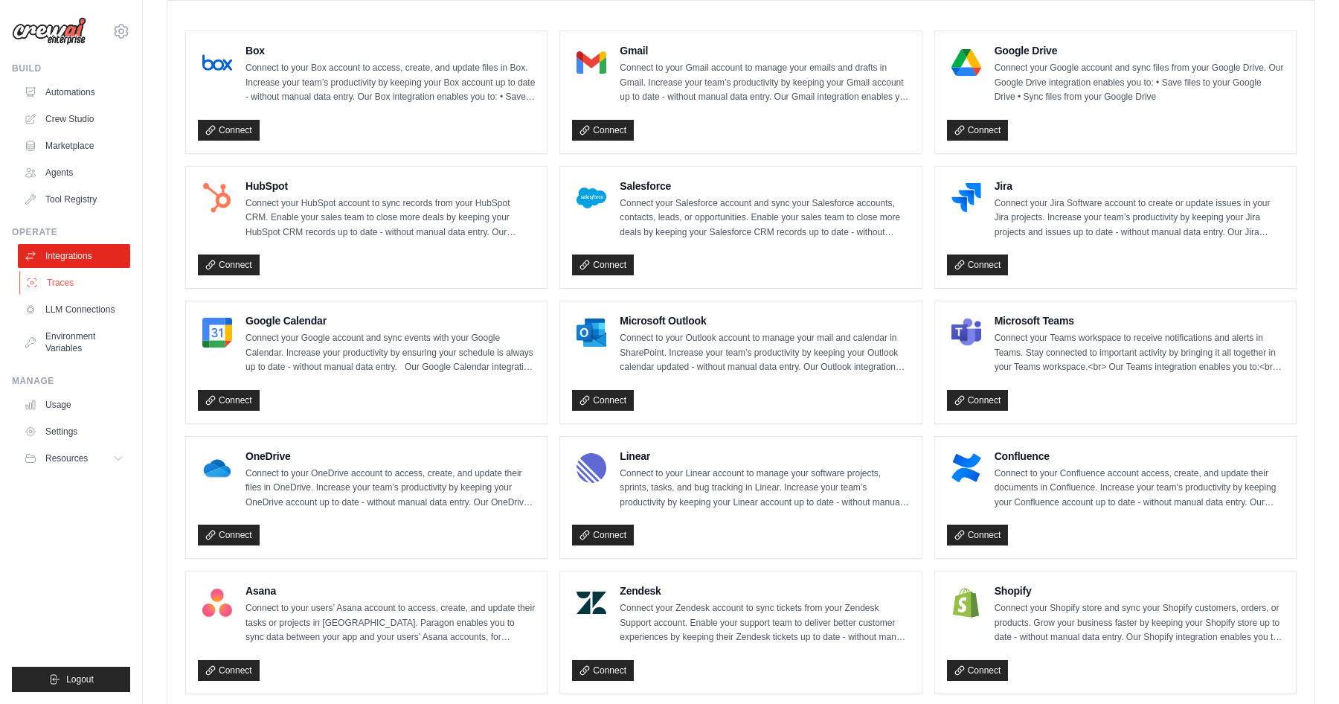
click at [51, 286] on link "Traces" at bounding box center [75, 283] width 112 height 24
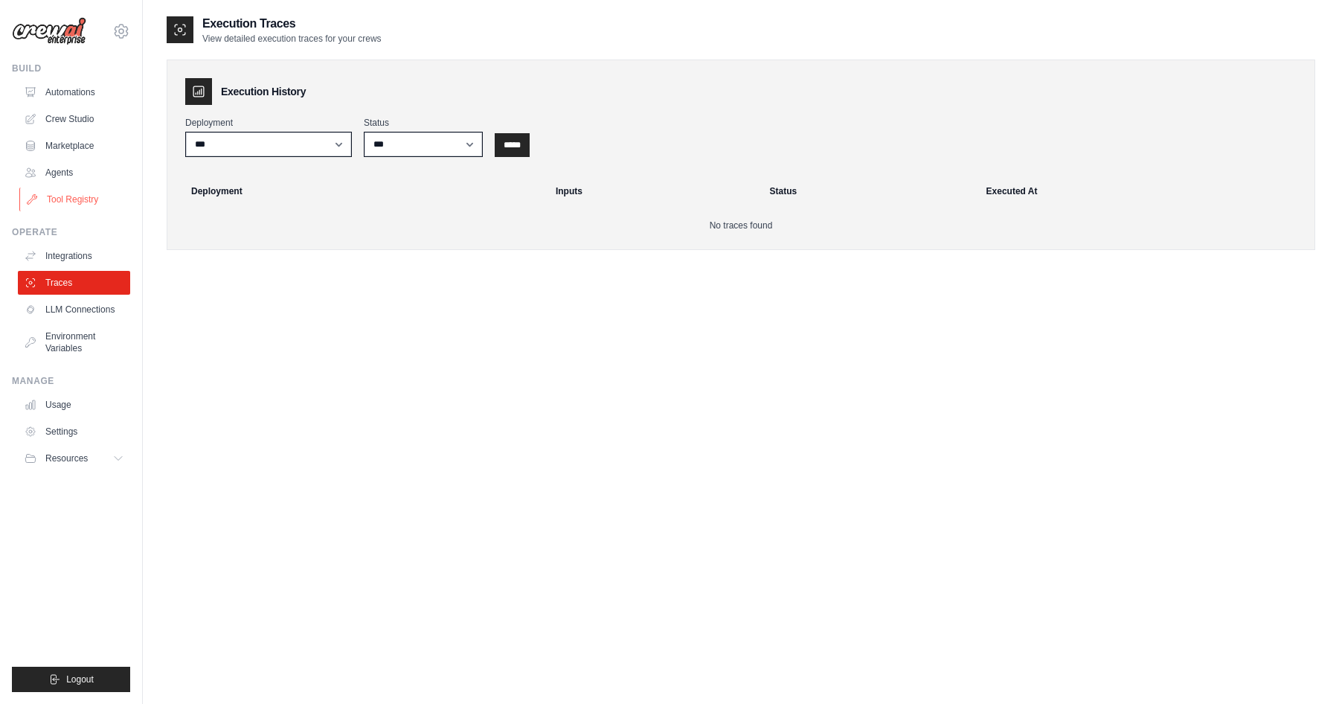
click at [48, 202] on link "Tool Registry" at bounding box center [75, 200] width 112 height 24
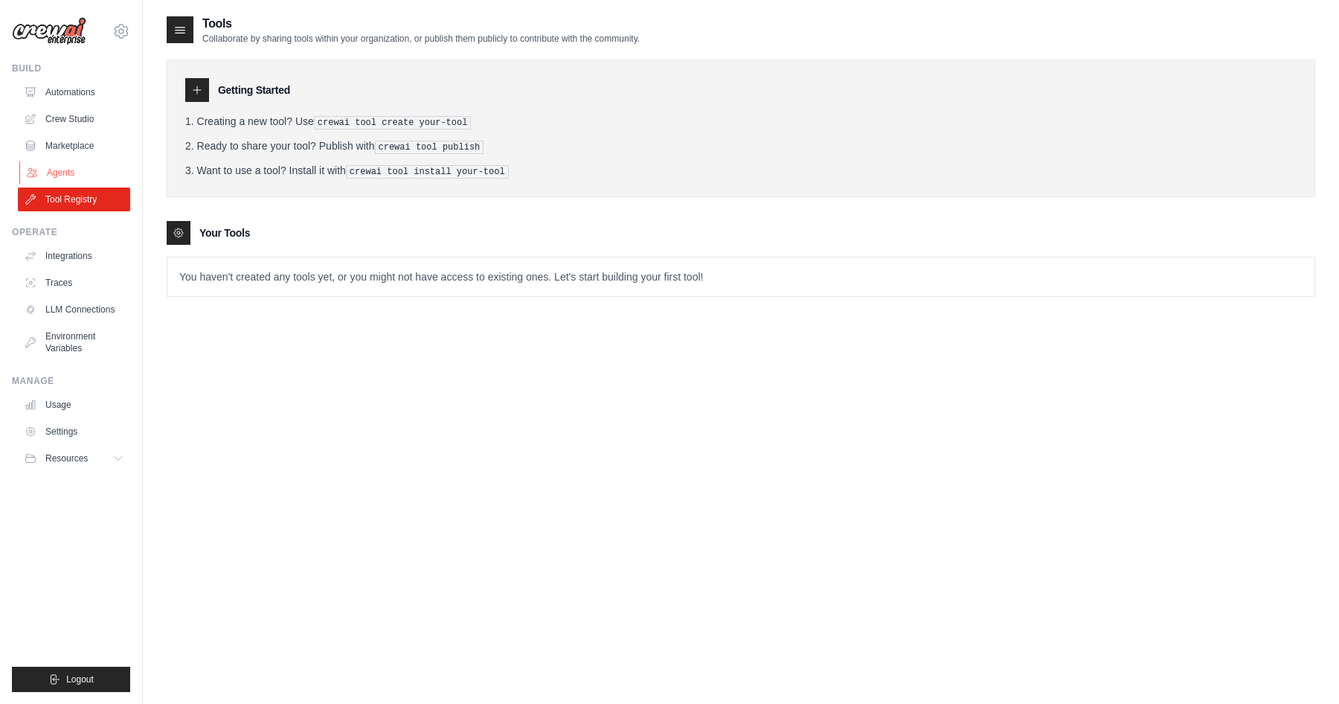
click at [71, 173] on link "Agents" at bounding box center [75, 173] width 112 height 24
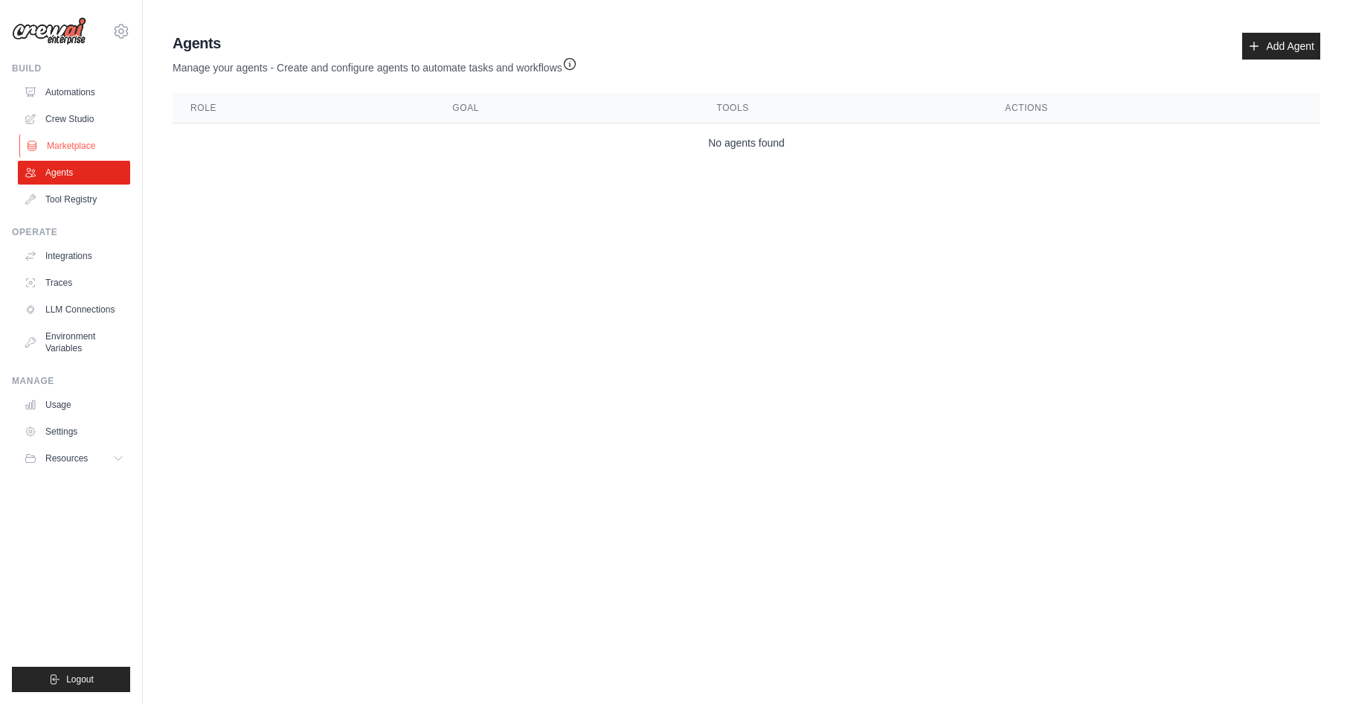
click at [67, 138] on link "Marketplace" at bounding box center [75, 146] width 112 height 24
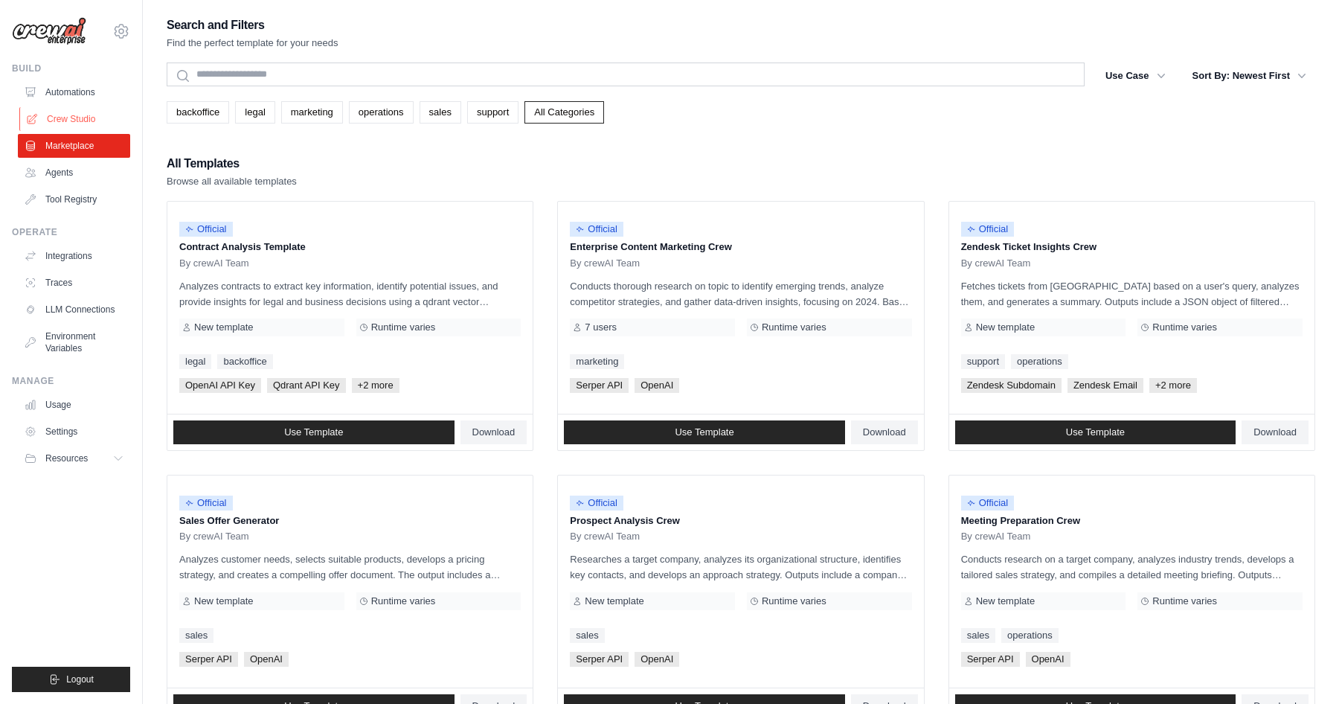
click at [69, 119] on link "Crew Studio" at bounding box center [75, 119] width 112 height 24
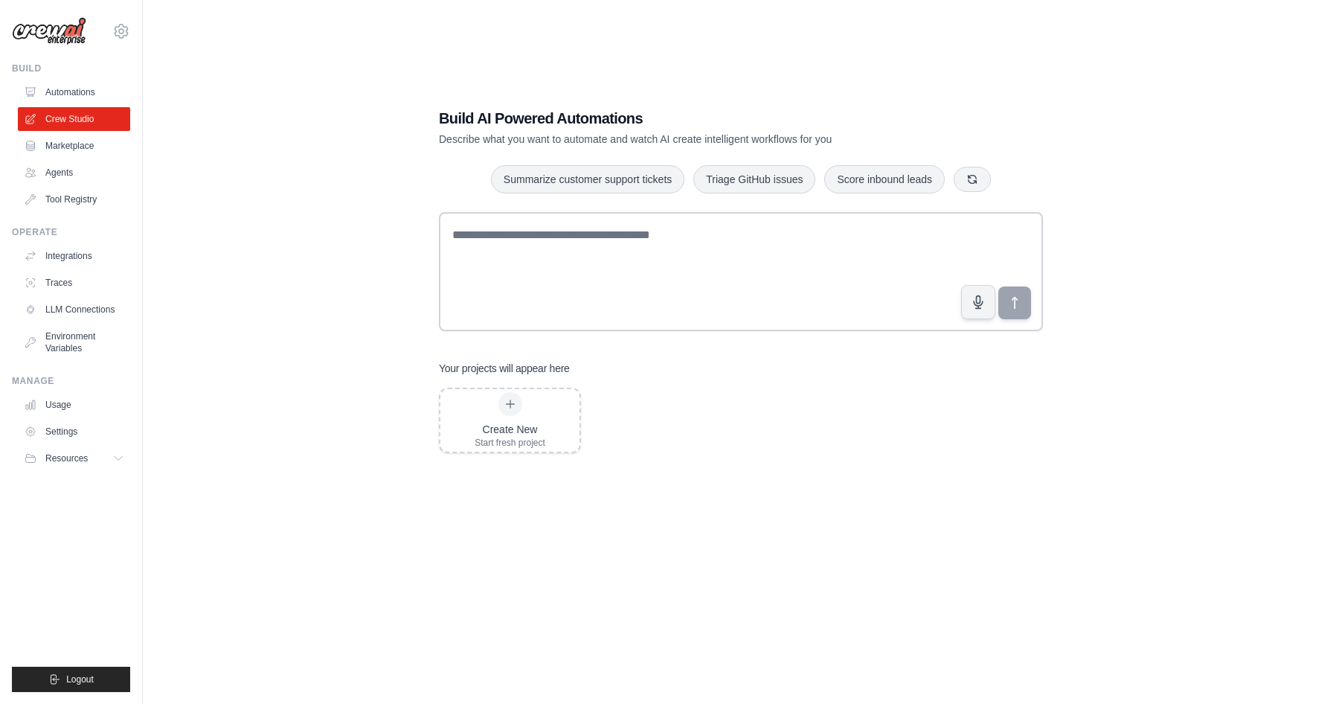
click at [68, 92] on link "Automations" at bounding box center [74, 92] width 112 height 24
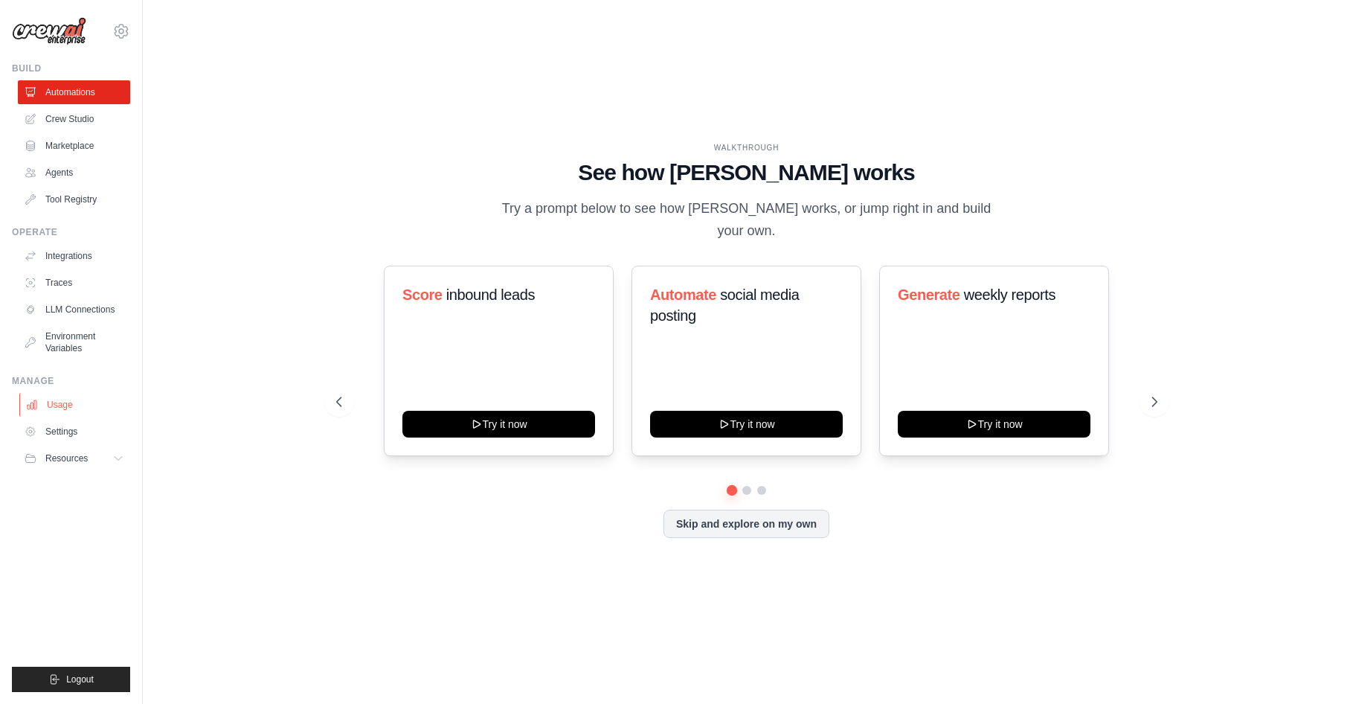
click at [73, 403] on link "Usage" at bounding box center [75, 405] width 112 height 24
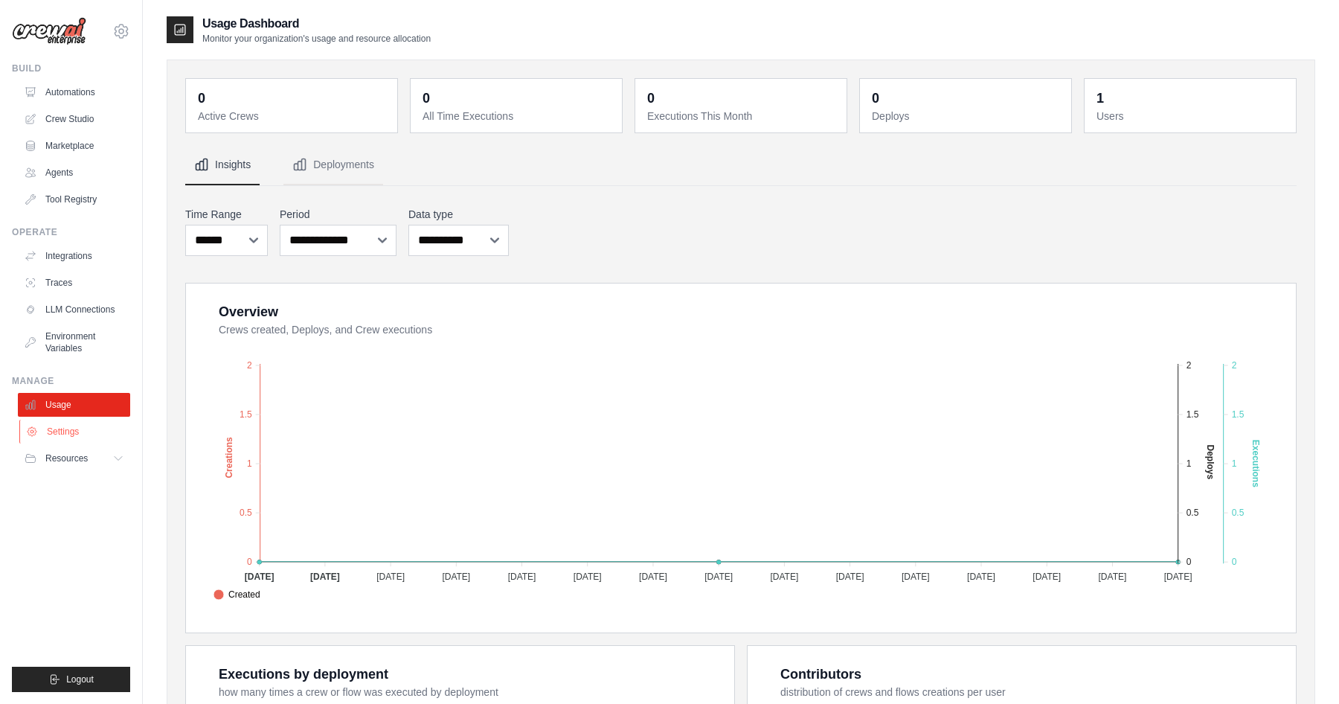
click at [68, 430] on link "Settings" at bounding box center [75, 432] width 112 height 24
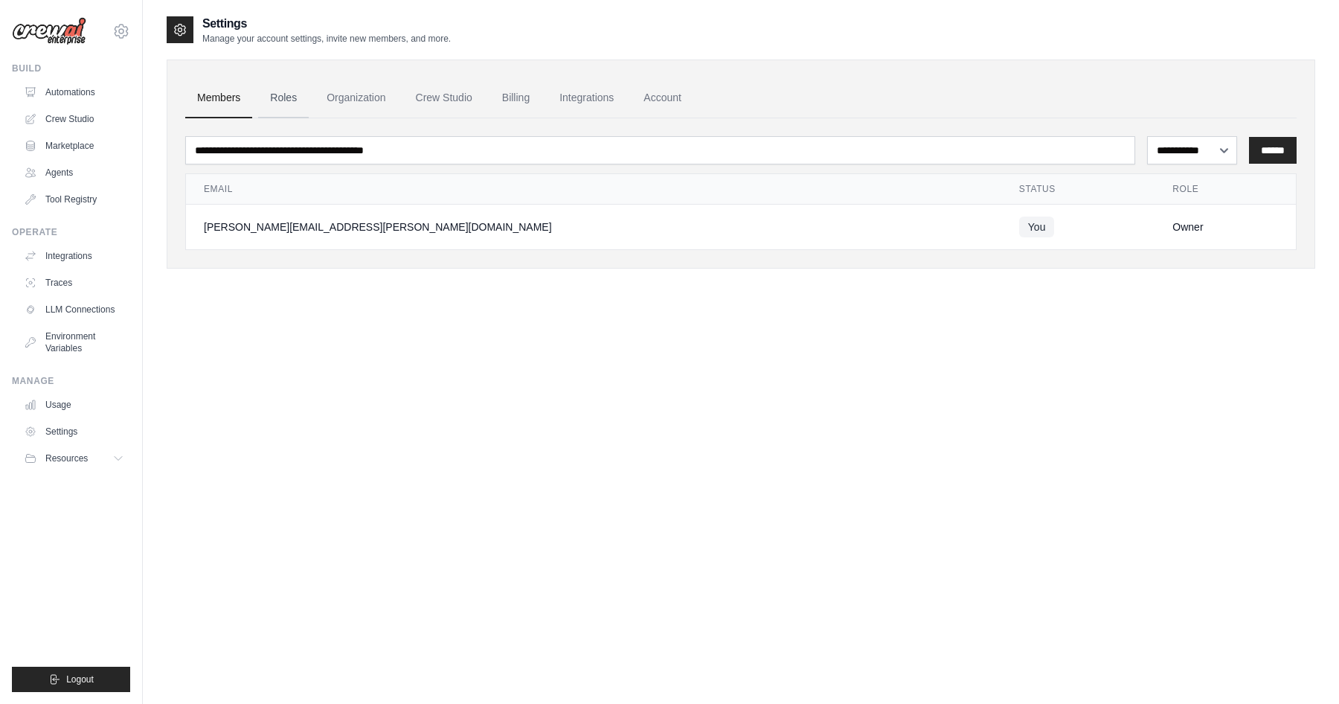
click at [284, 105] on link "Roles" at bounding box center [283, 98] width 51 height 40
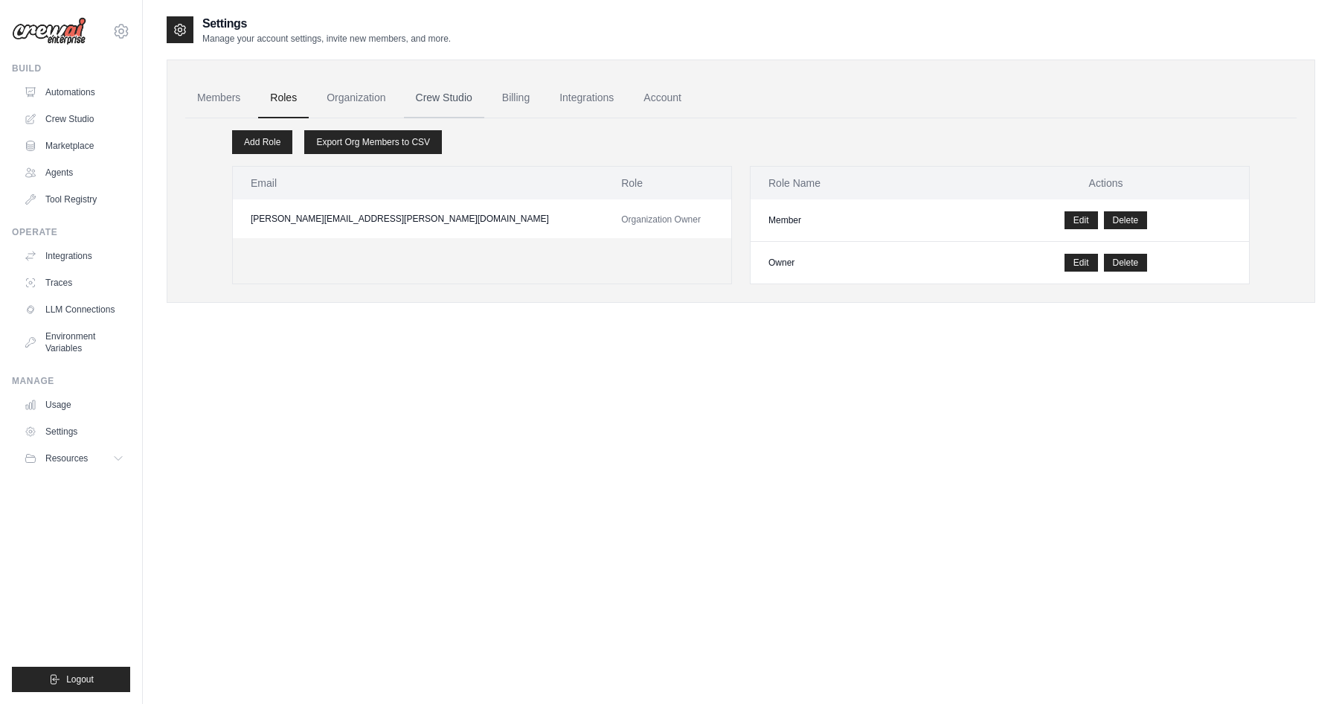
click at [455, 94] on link "Crew Studio" at bounding box center [444, 98] width 80 height 40
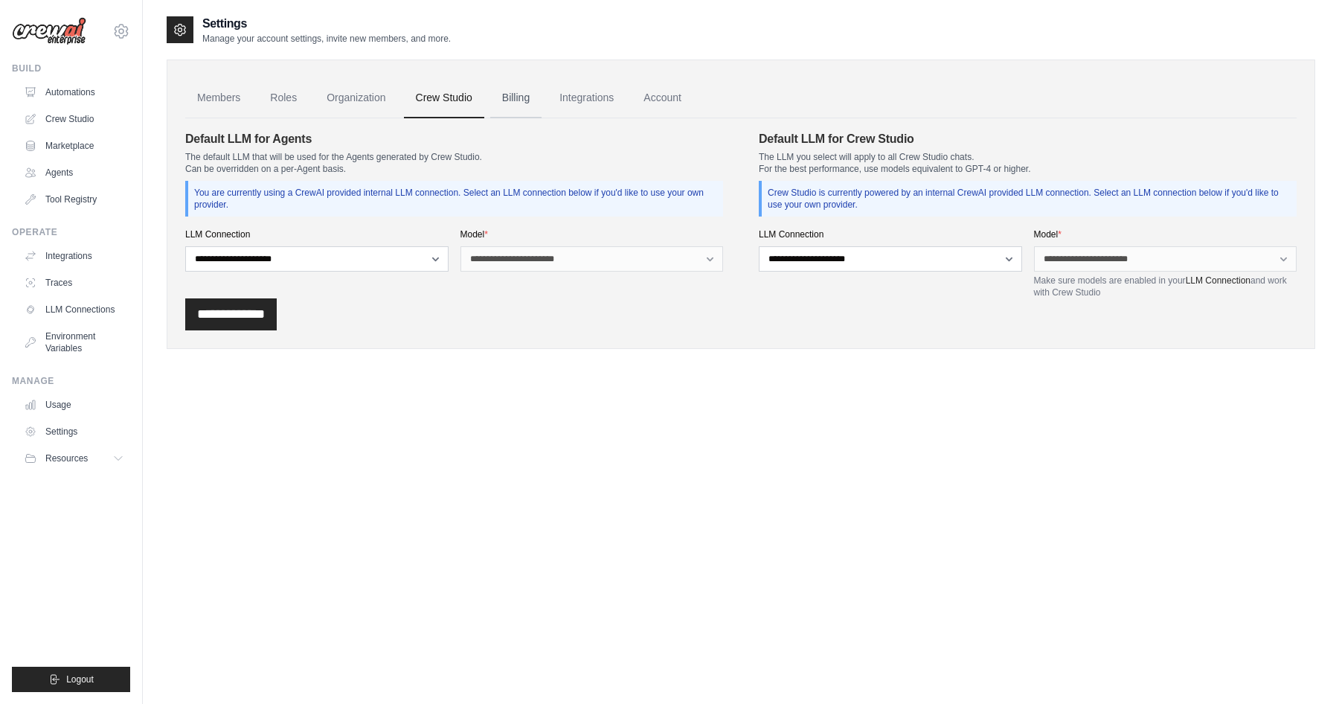
click at [522, 97] on link "Billing" at bounding box center [515, 98] width 51 height 40
